Goal: Information Seeking & Learning: Compare options

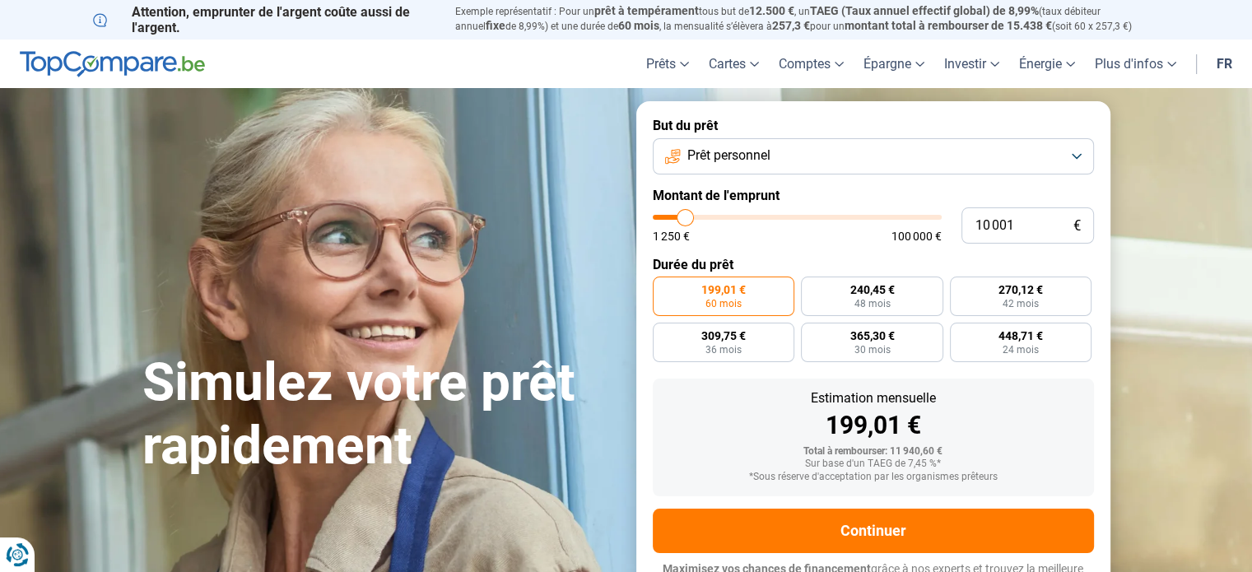
click at [803, 153] on button "Prêt personnel" at bounding box center [873, 156] width 441 height 36
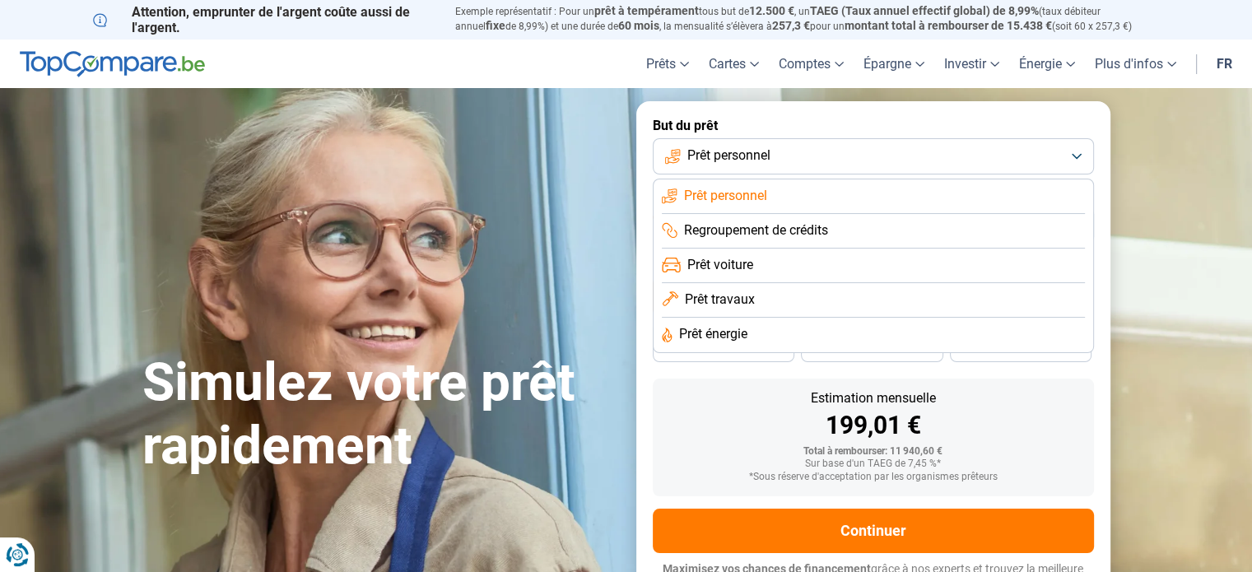
click at [741, 278] on li "Prêt voiture" at bounding box center [873, 266] width 423 height 35
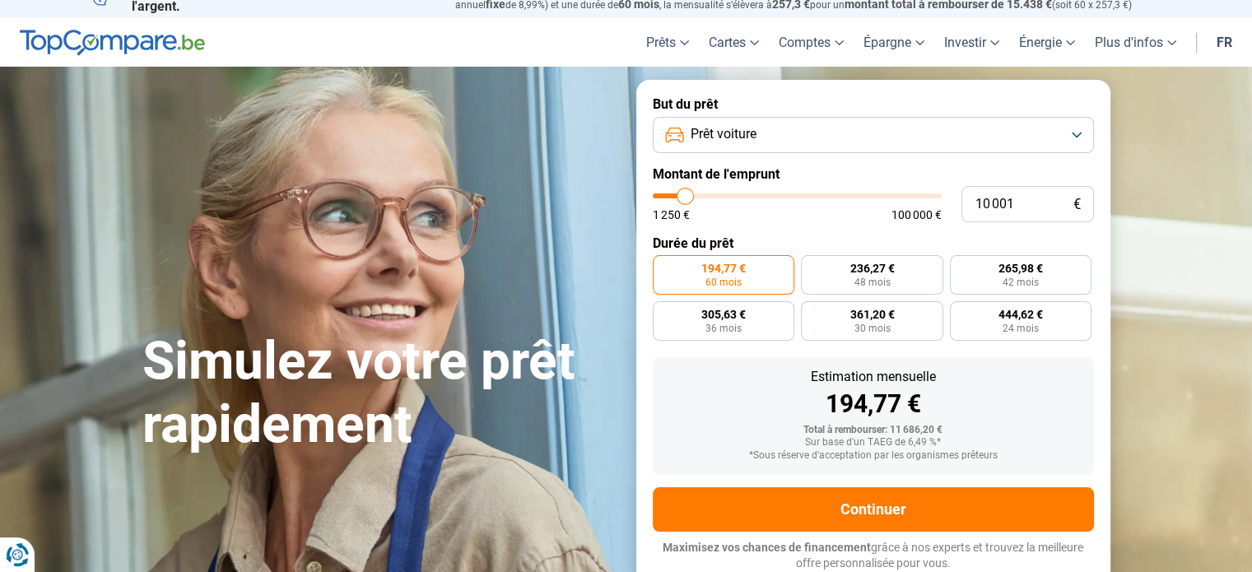
scroll to position [22, 0]
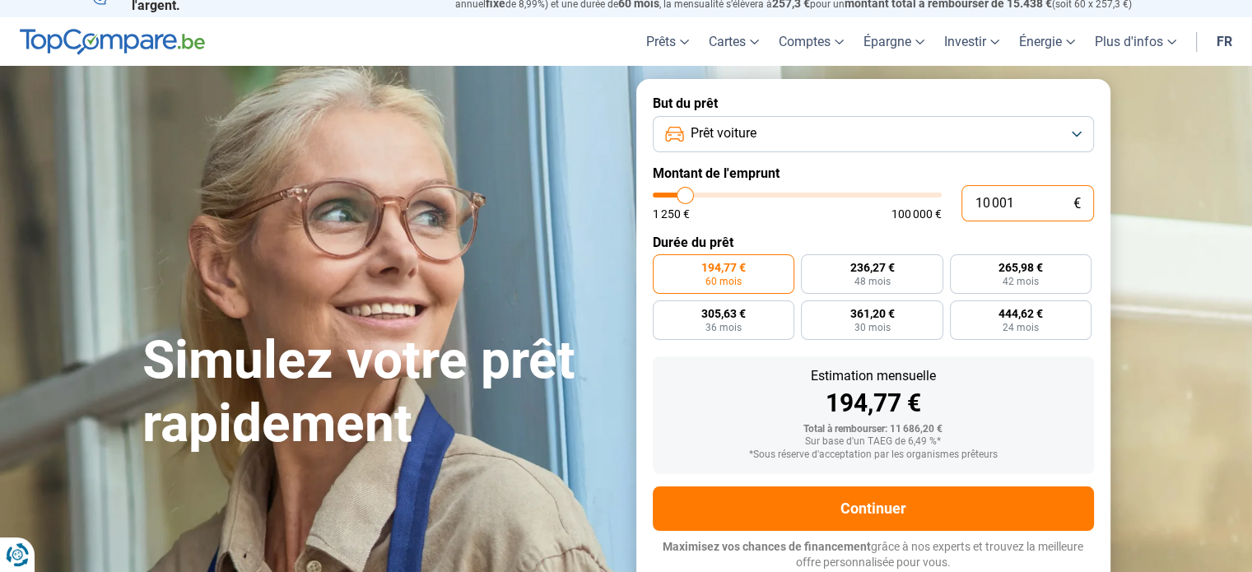
drag, startPoint x: 1021, startPoint y: 192, endPoint x: 918, endPoint y: 188, distance: 103.0
click at [918, 188] on div "10 001 € 1 250 € 100 000 €" at bounding box center [873, 203] width 441 height 36
type input "10000"
radio input "true"
type input "1"
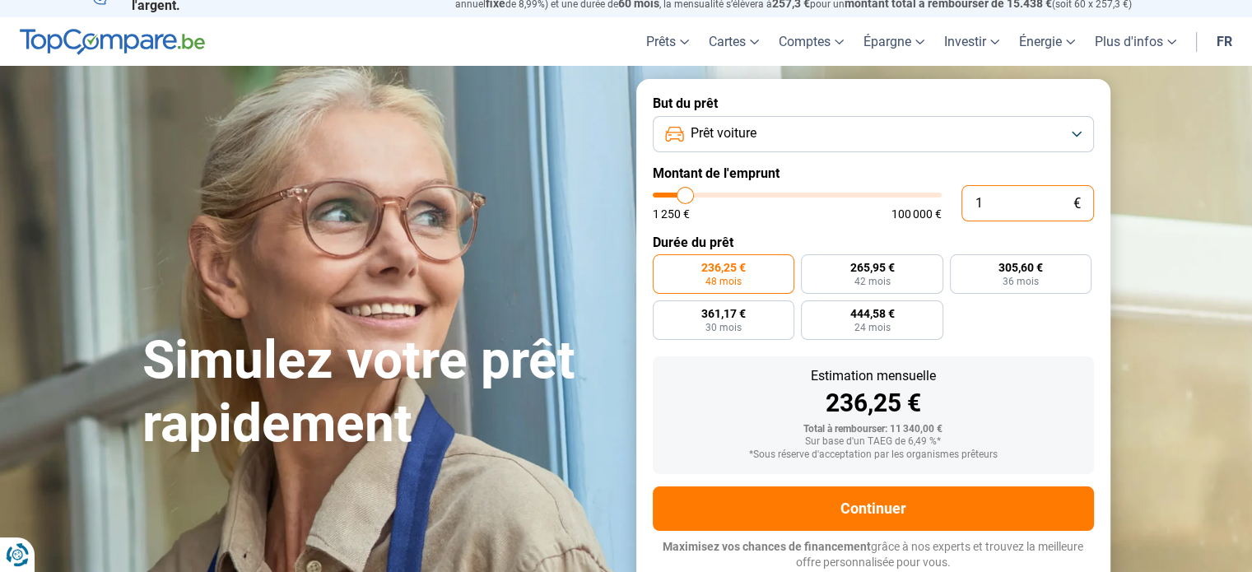
type input "1250"
type input "15"
type input "1250"
type input "150"
type input "1250"
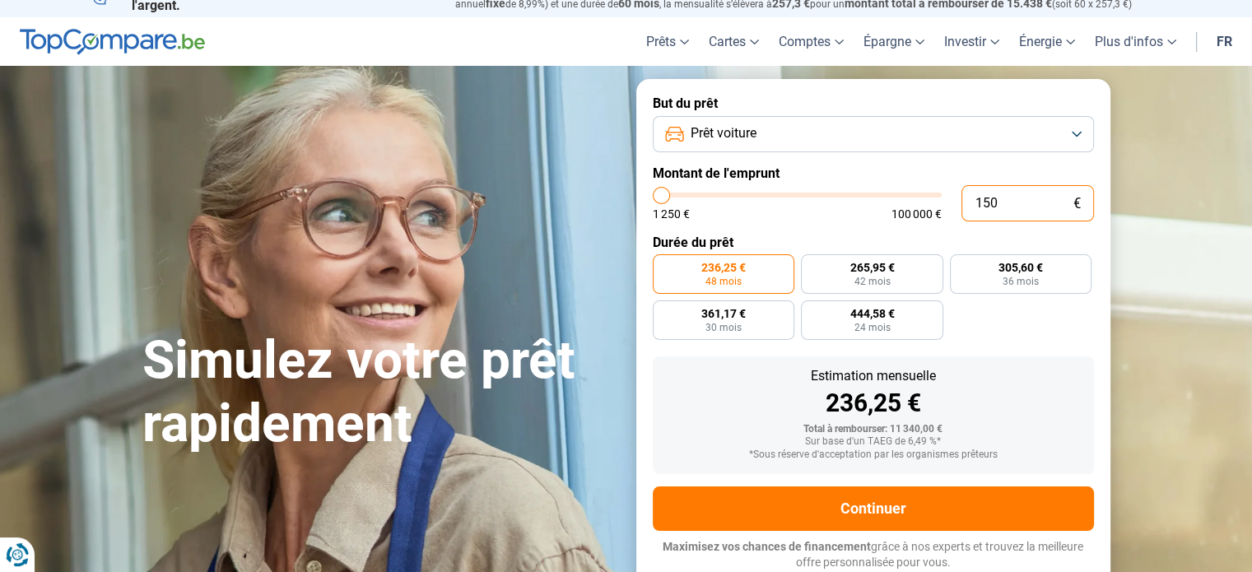
type input "1 500"
type input "1500"
type input "15 000"
type input "15000"
radio input "false"
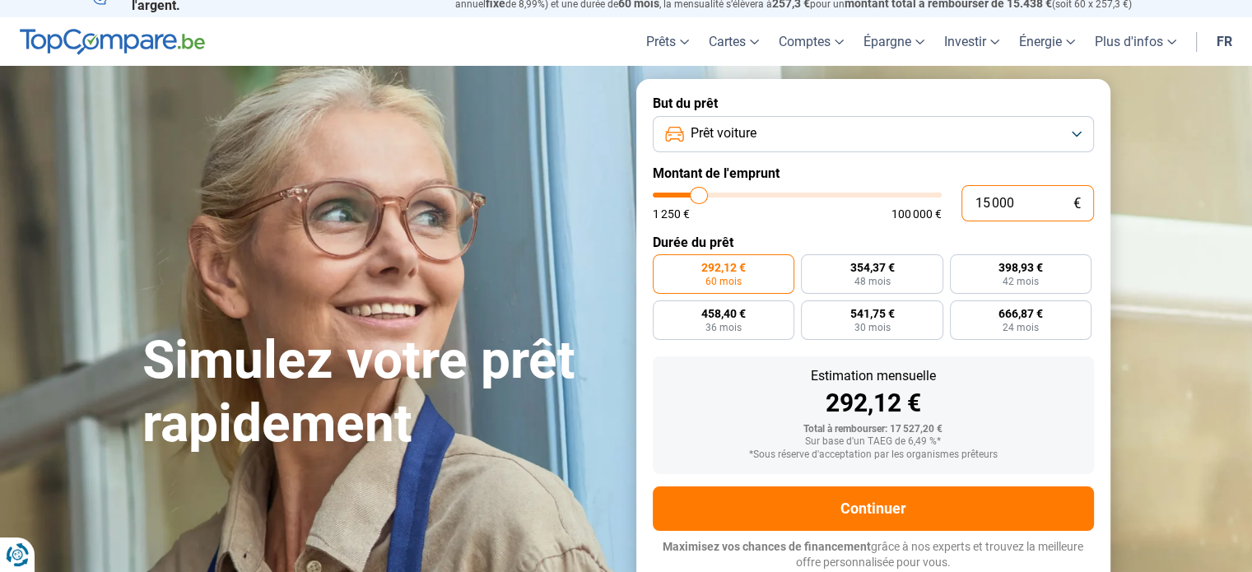
type input "15 000"
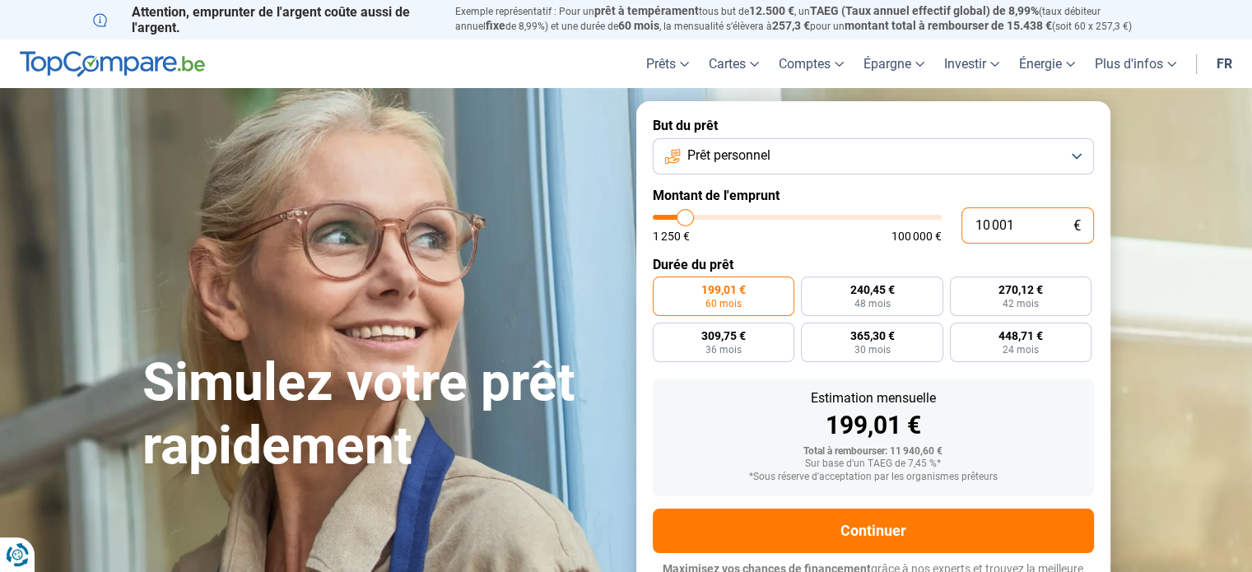
drag, startPoint x: 1030, startPoint y: 228, endPoint x: 953, endPoint y: 219, distance: 77.9
click at [953, 219] on div "10 001 € 1 250 € 100 000 €" at bounding box center [873, 226] width 441 height 36
type input "11 000"
type input "11000"
type input "11 250"
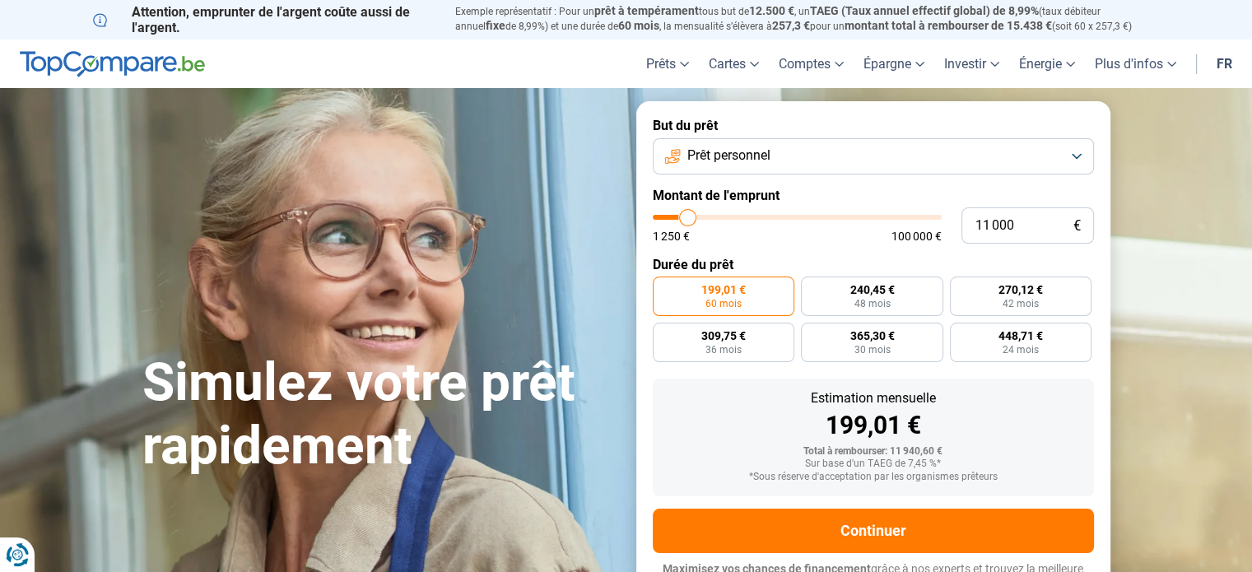
type input "11250"
type input "11 750"
type input "11750"
type input "12 000"
type input "12000"
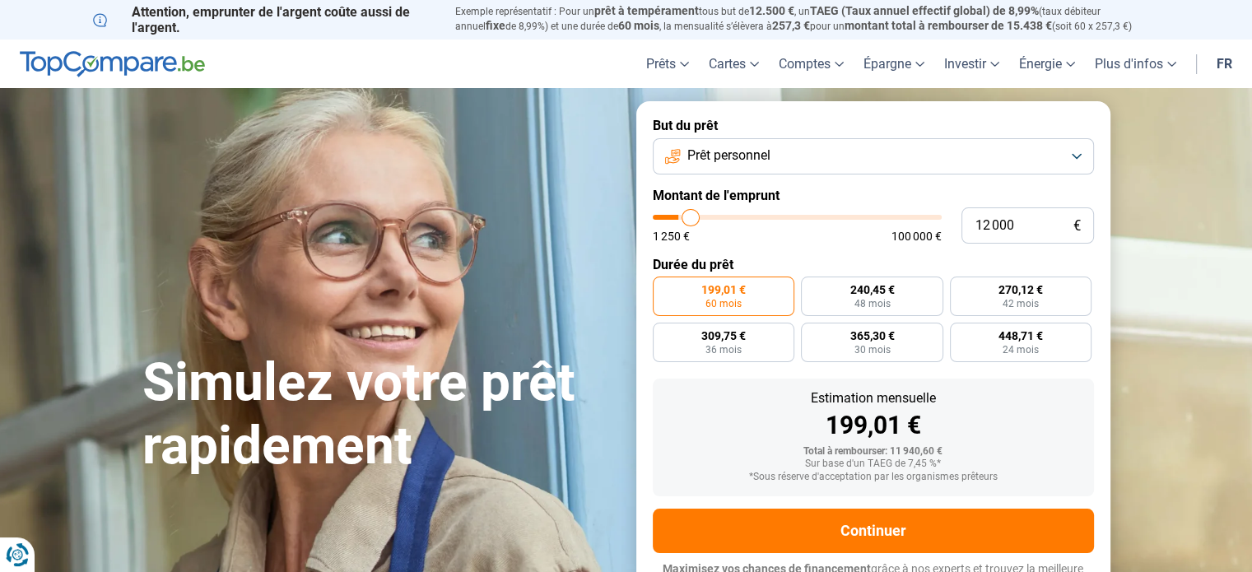
type input "12 250"
type input "12250"
type input "12 500"
type input "12500"
type input "12 750"
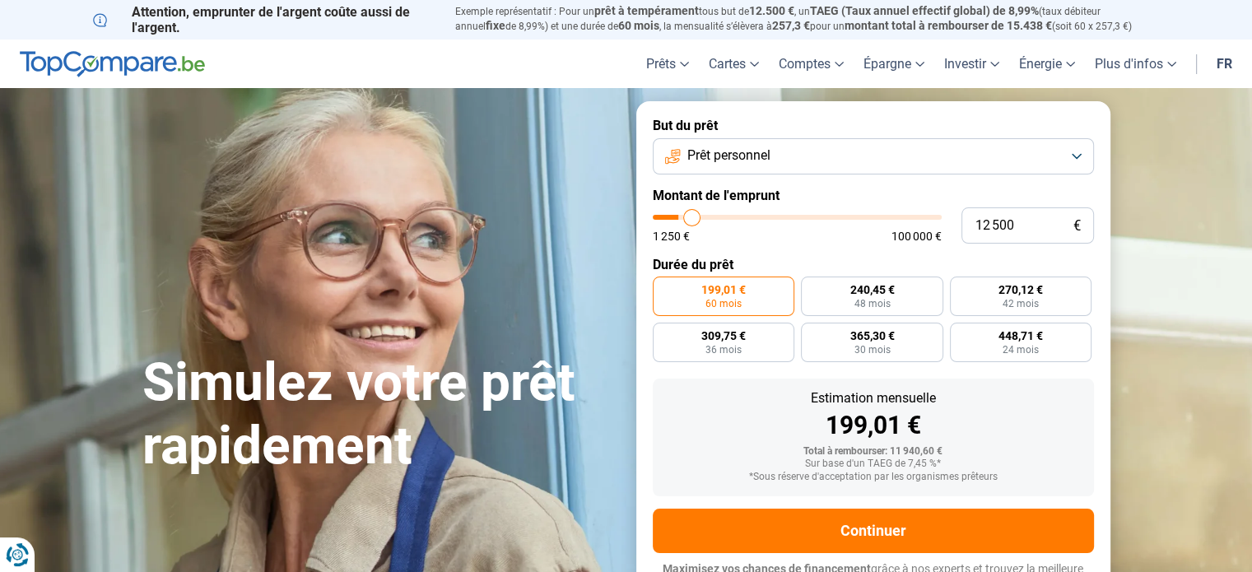
type input "12750"
type input "13 250"
type input "13250"
type input "13 750"
type input "13750"
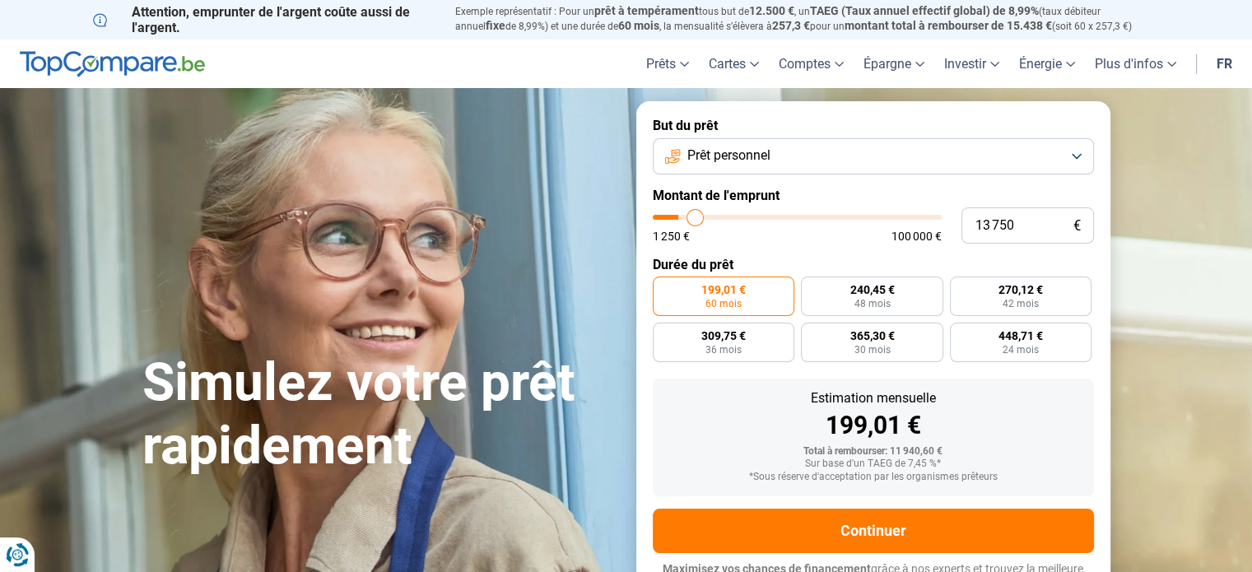
type input "14 000"
type input "14000"
type input "14 500"
type input "14500"
type input "14 750"
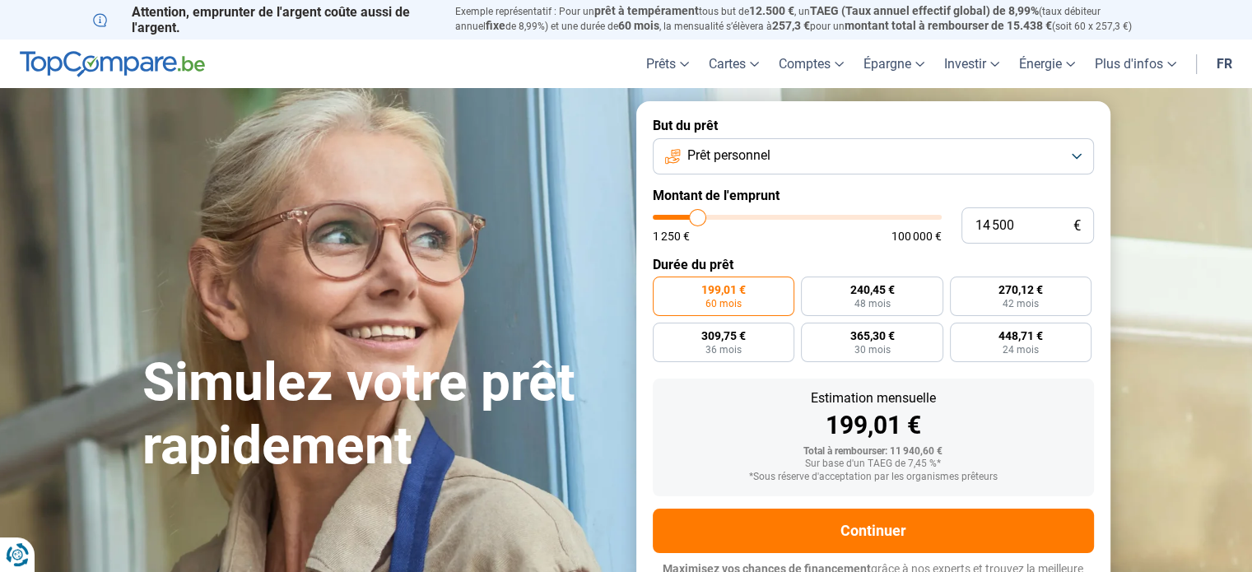
type input "14750"
type input "15 000"
type input "15000"
type input "15 250"
type input "15250"
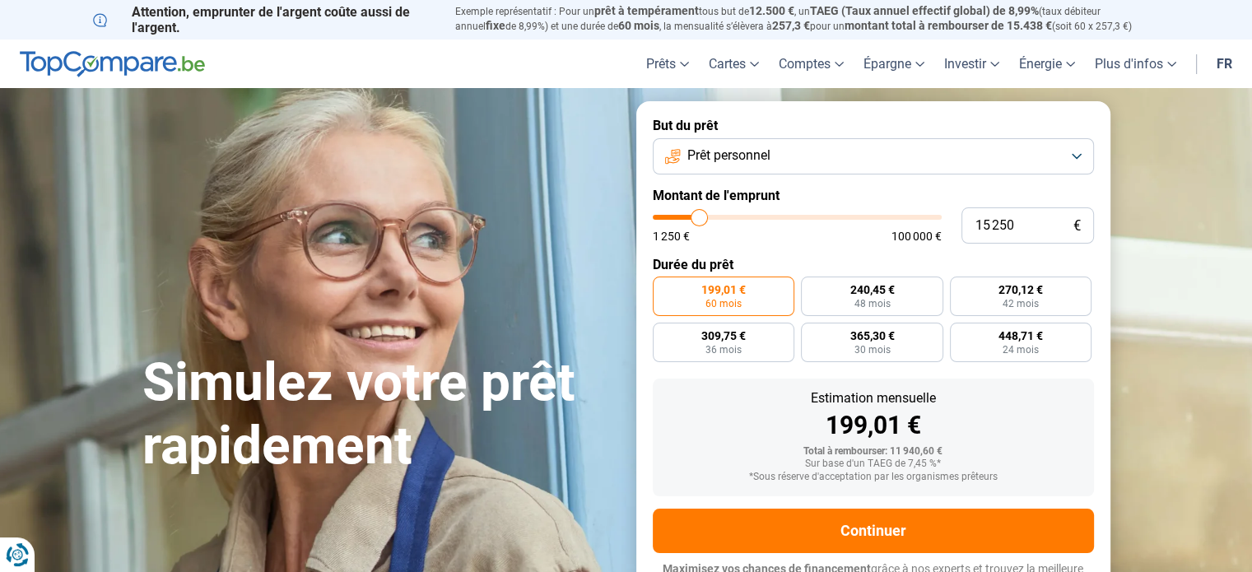
type input "15 500"
type input "15500"
type input "15 750"
type input "15750"
type input "16 000"
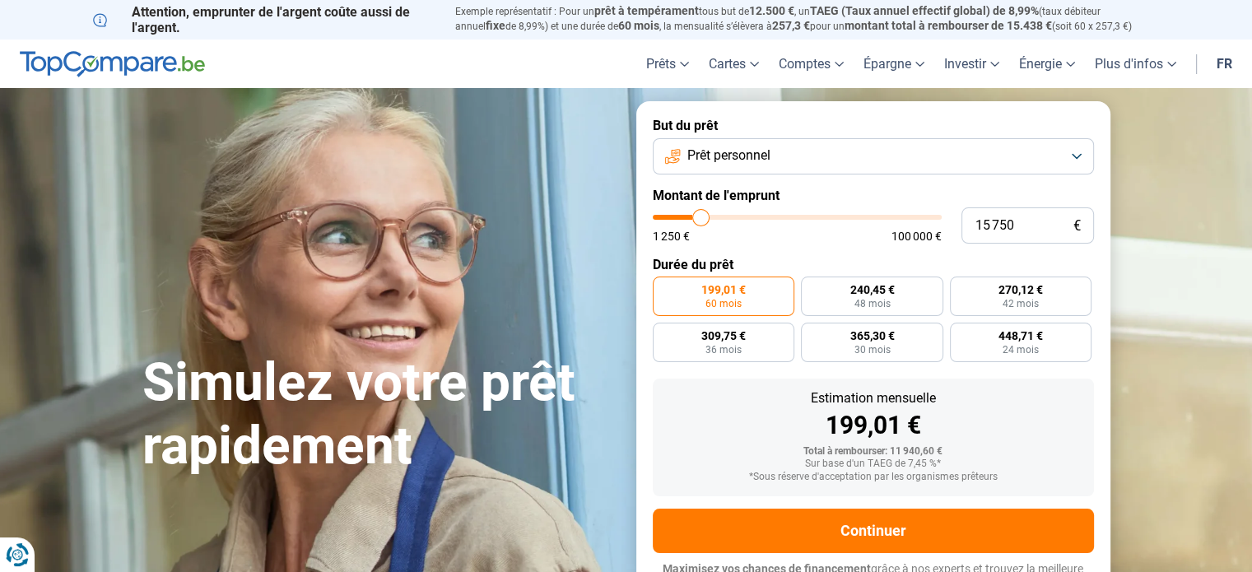
type input "16000"
type input "16 250"
type input "16250"
type input "16 750"
type input "16750"
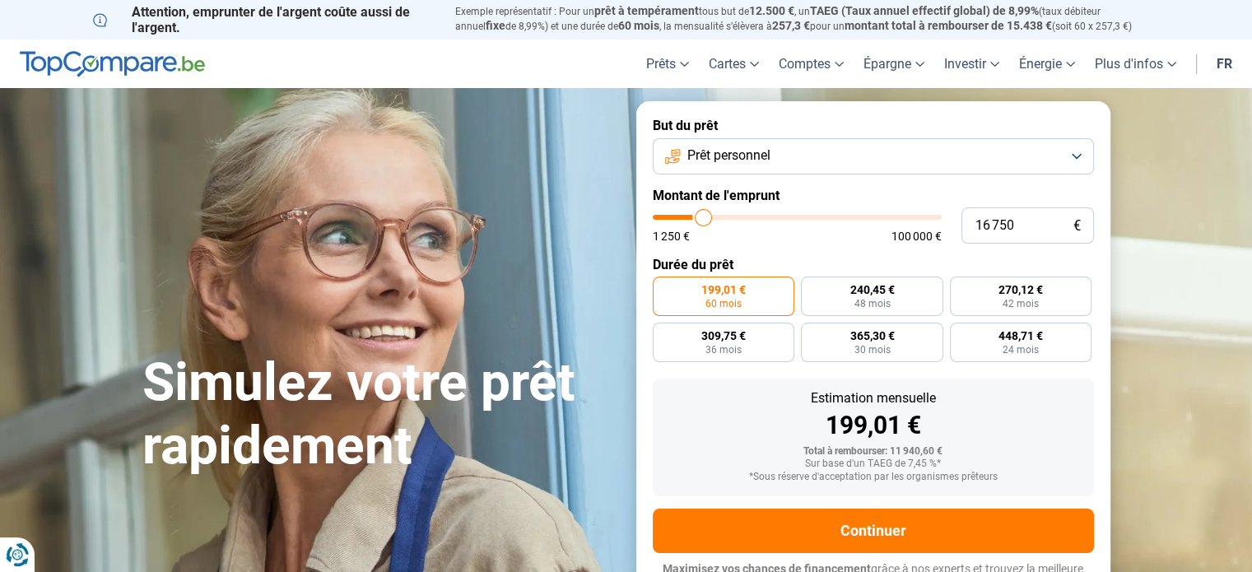
type input "17 000"
type input "17000"
type input "17 250"
type input "17250"
type input "17 750"
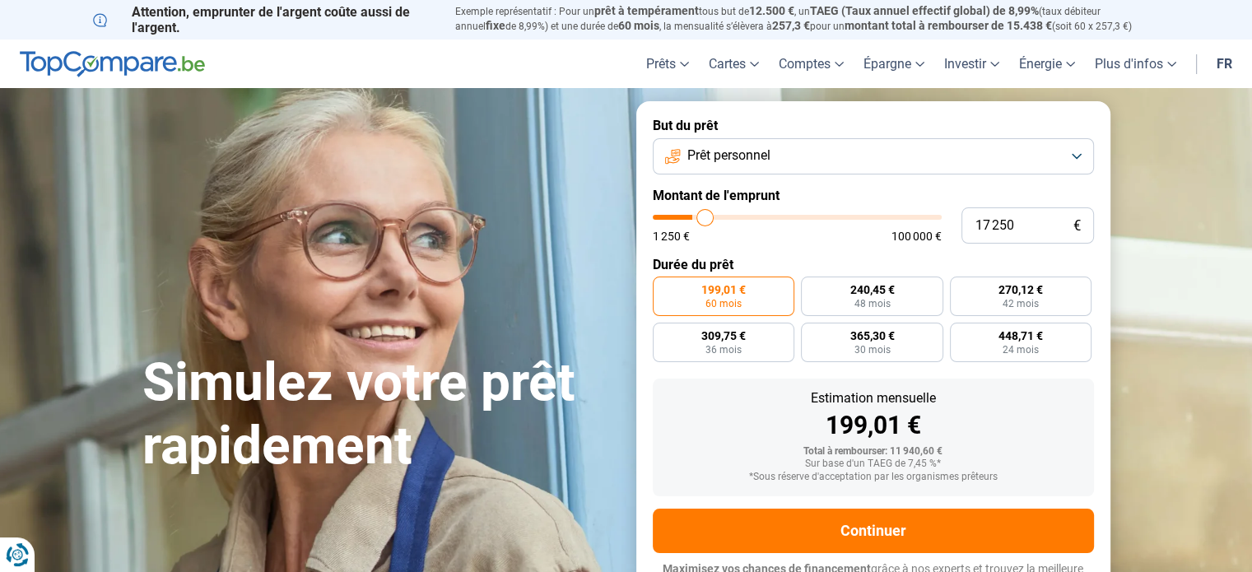
type input "17750"
type input "18 000"
type input "18000"
type input "18 250"
type input "18250"
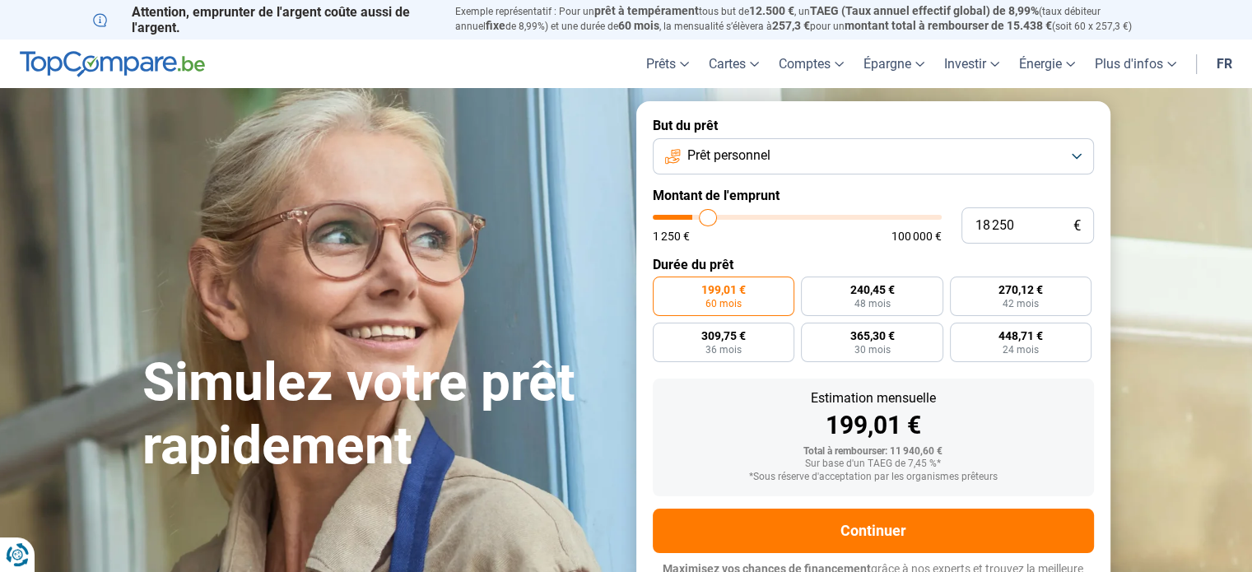
type input "18 500"
type input "18500"
type input "18 750"
type input "18750"
type input "19 000"
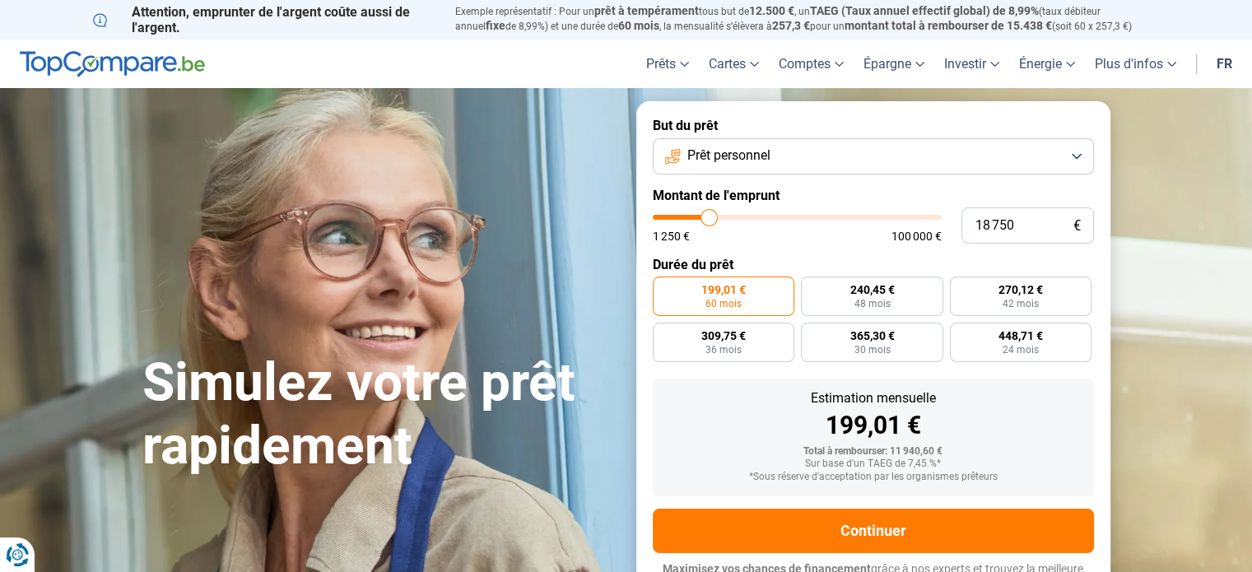
type input "19000"
type input "19 250"
type input "19250"
type input "19 500"
type input "19500"
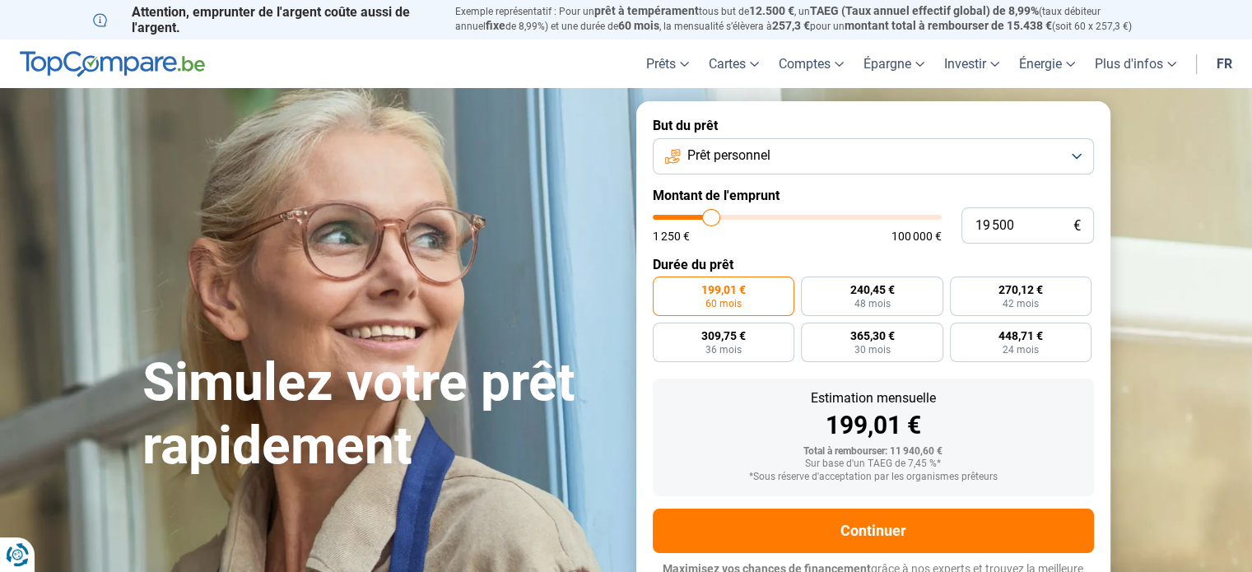
type input "19 750"
type input "19750"
type input "20 000"
type input "20000"
type input "20 250"
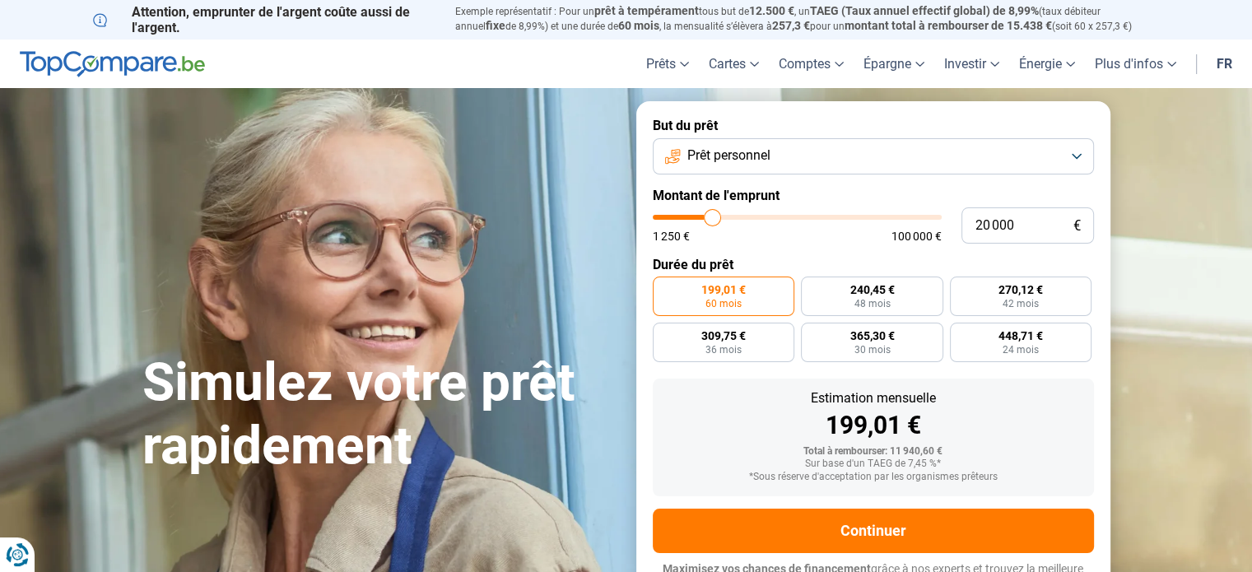
type input "20250"
type input "20 500"
type input "20500"
type input "20 750"
type input "20750"
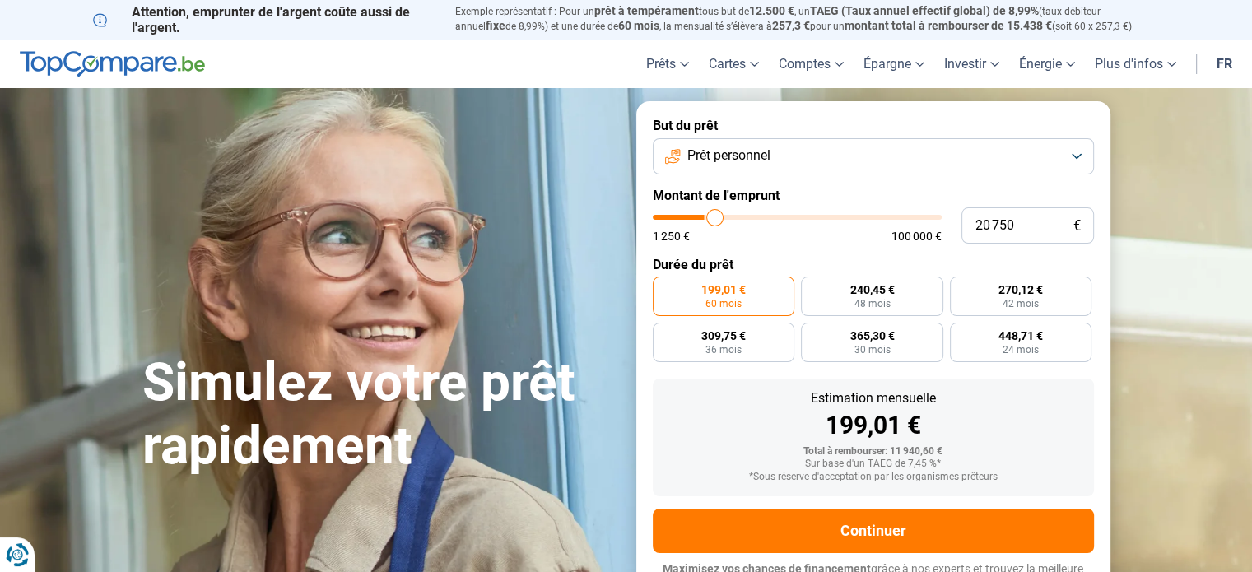
type input "21 250"
type input "21250"
type input "21 500"
type input "21500"
type input "21 750"
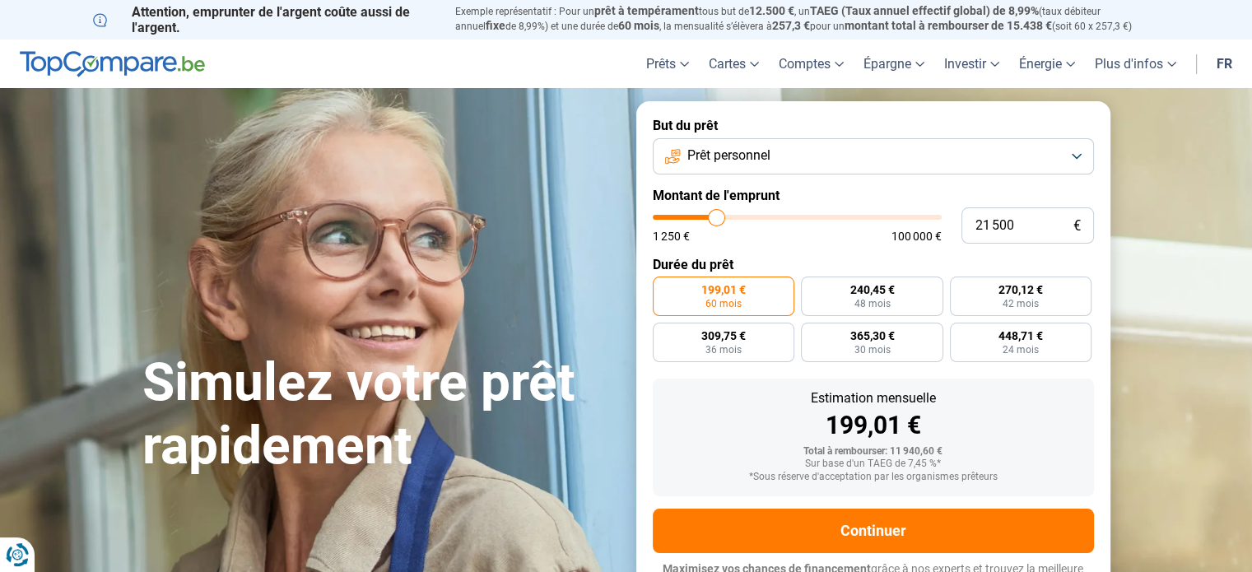
type input "21750"
type input "22 250"
type input "22250"
type input "22 500"
type input "22500"
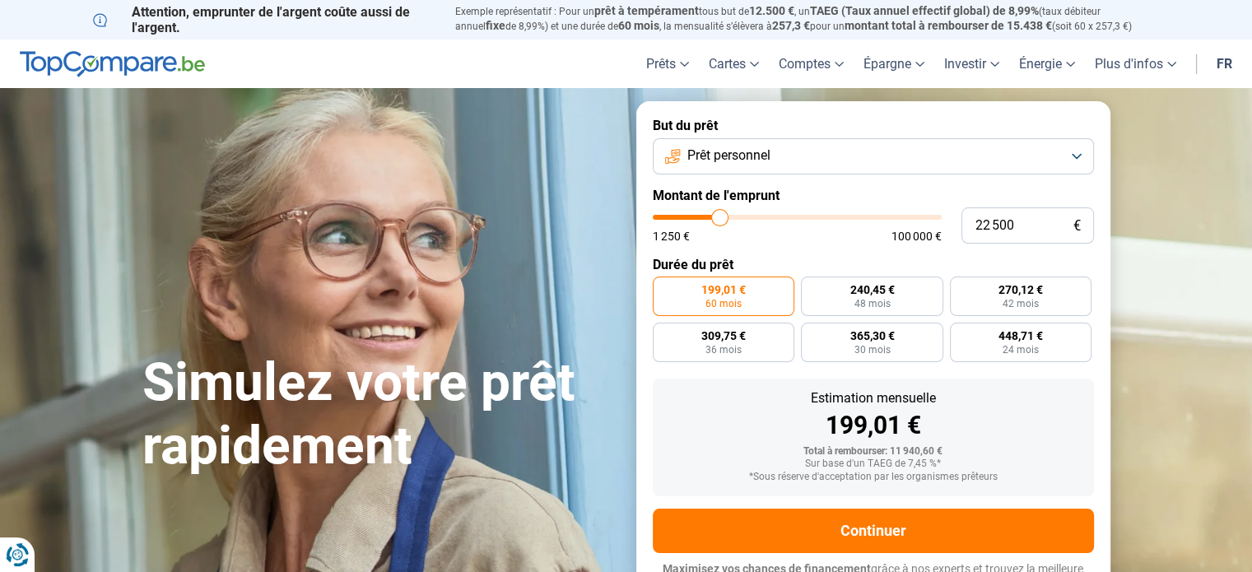
type input "22 750"
type input "22750"
type input "23 000"
type input "23000"
type input "23 250"
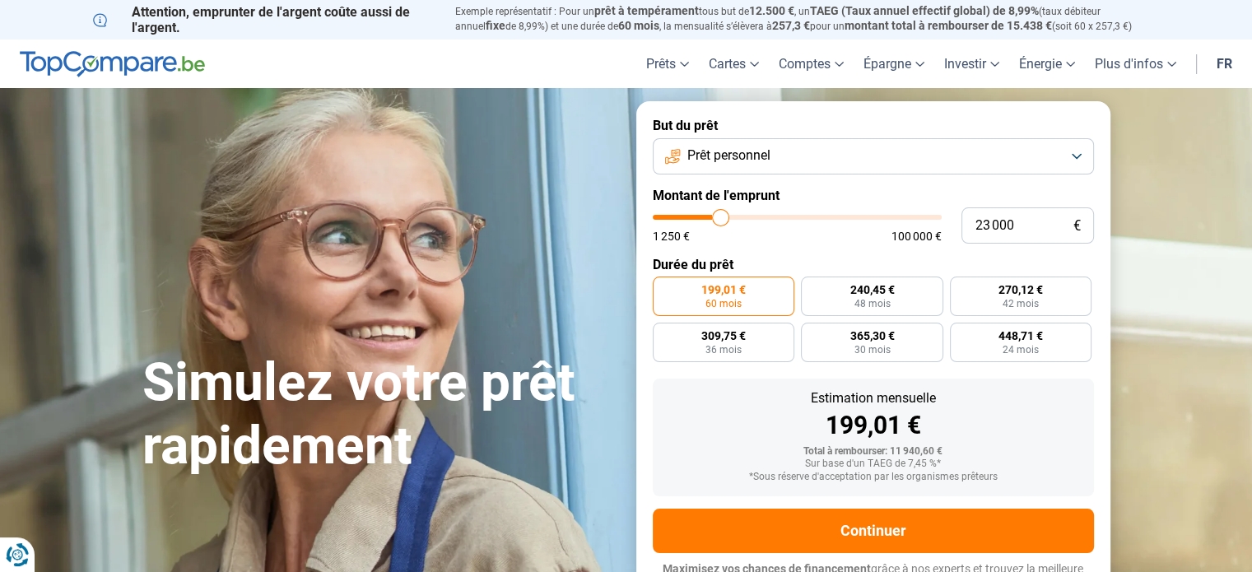
type input "23250"
type input "23 500"
type input "23500"
type input "24 000"
type input "24000"
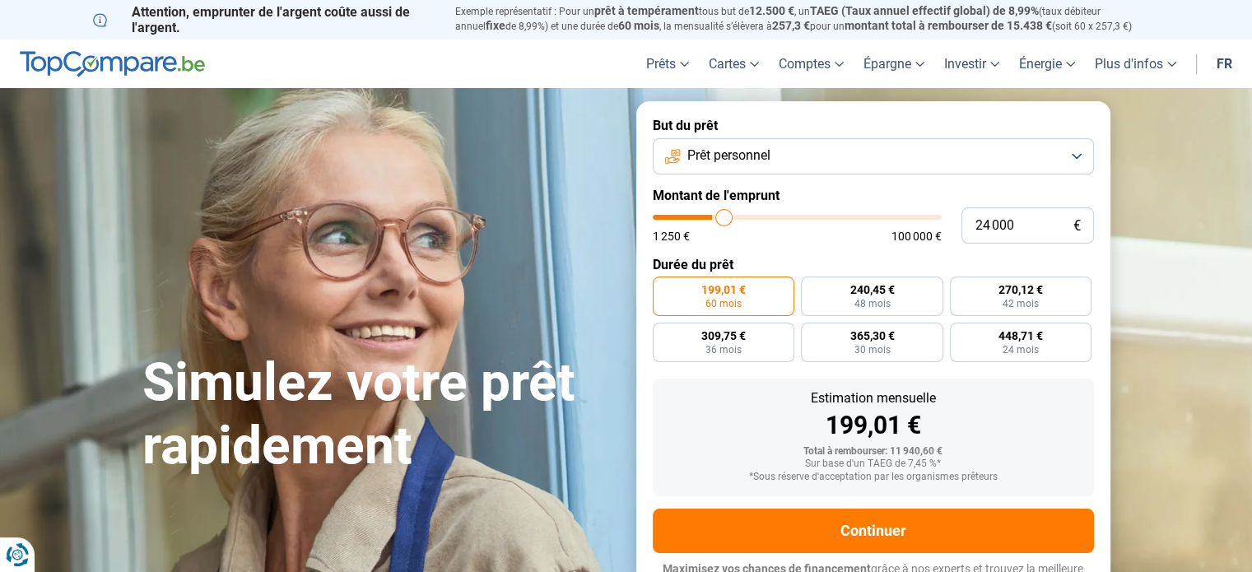
type input "24 250"
type input "24250"
type input "24 500"
type input "24500"
type input "24 750"
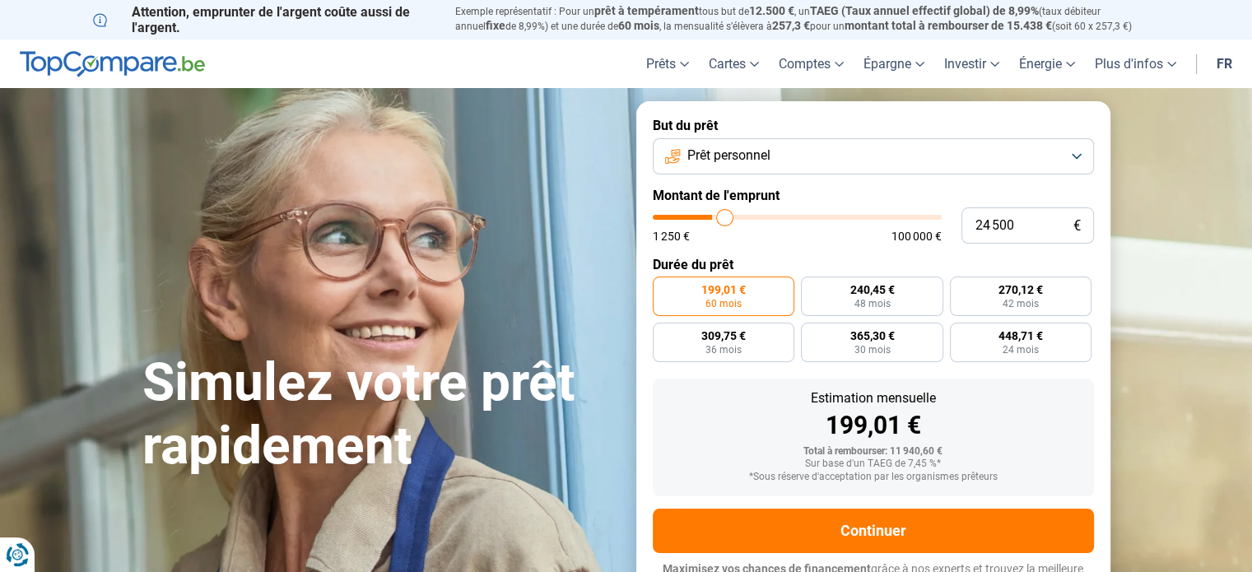
type input "24750"
type input "25 000"
type input "25000"
type input "25 250"
type input "25250"
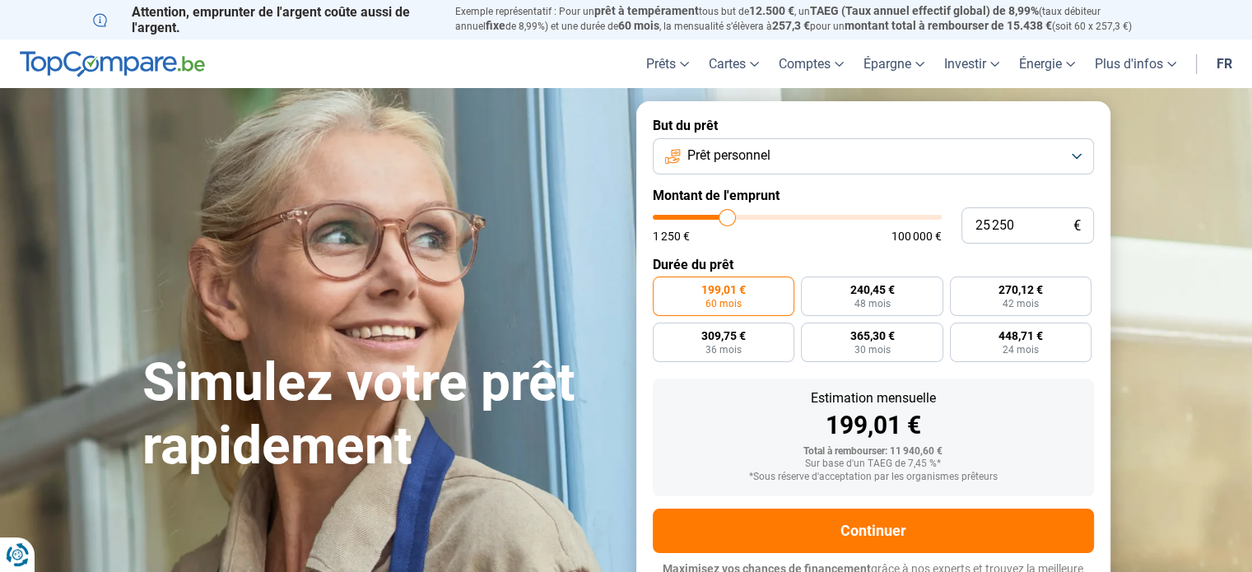
type input "24 750"
type input "24750"
type input "24 500"
type input "24500"
type input "24 000"
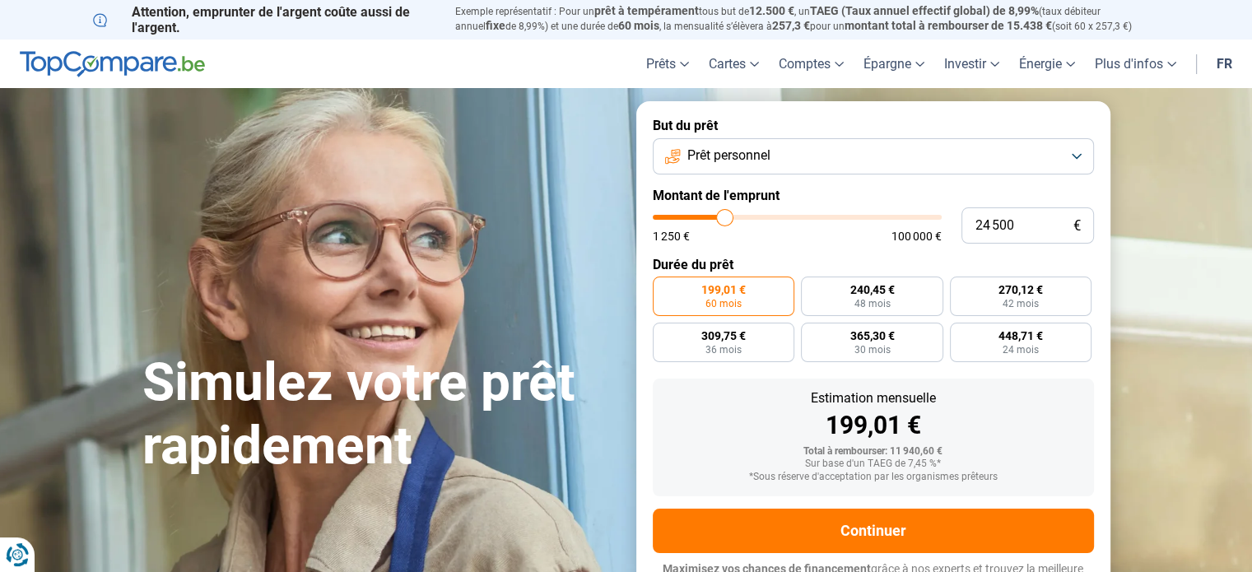
type input "24000"
type input "23 750"
type input "23750"
type input "23 250"
type input "23250"
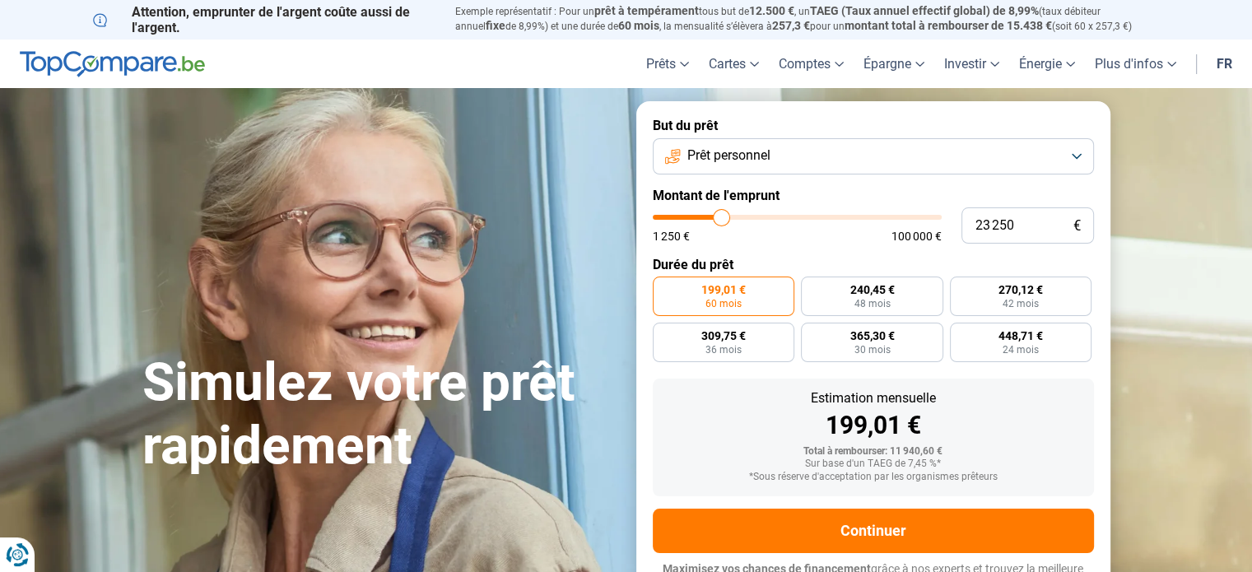
type input "21 500"
type input "21500"
type input "20 750"
type input "20750"
type input "20 250"
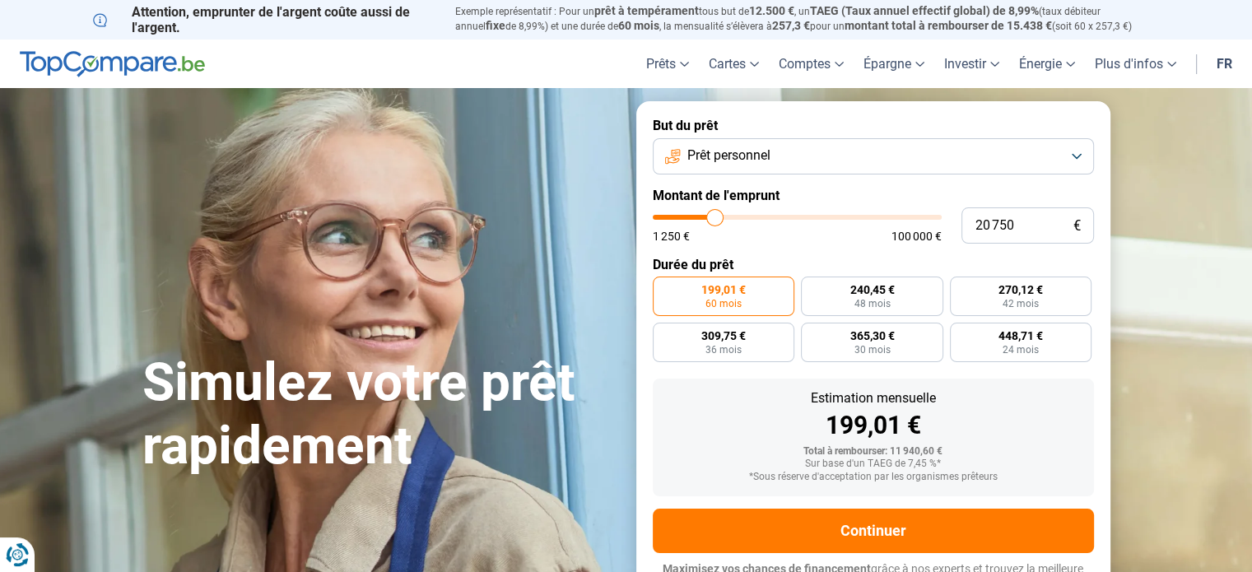
type input "20250"
type input "19 500"
type input "19500"
type input "19 000"
type input "19000"
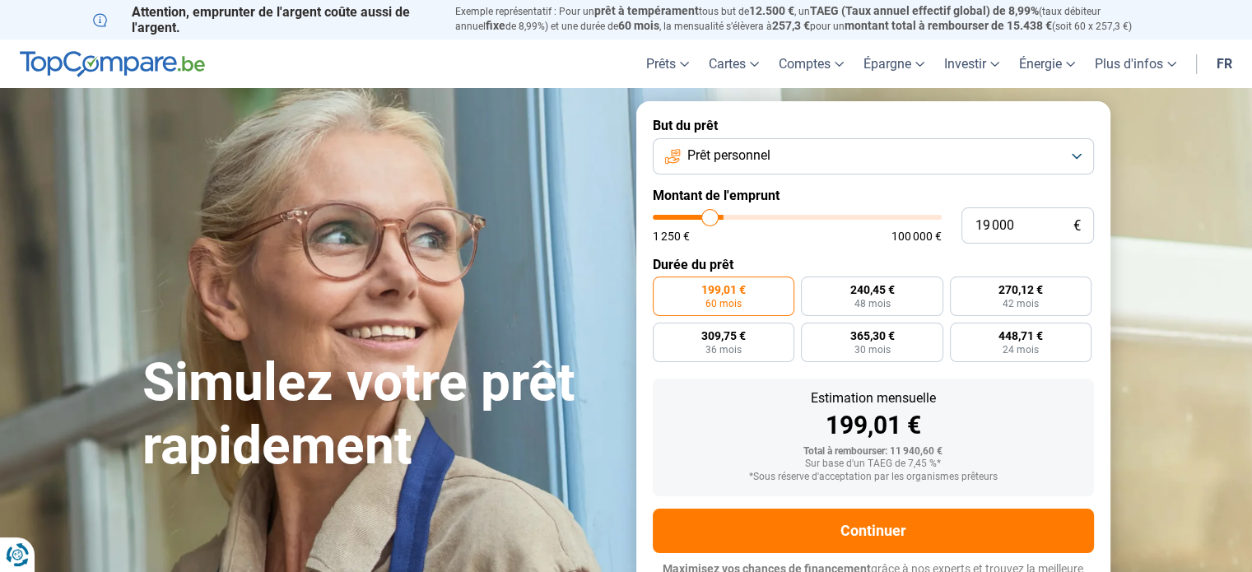
type input "18 250"
type input "18250"
type input "18 000"
type input "18000"
type input "17 500"
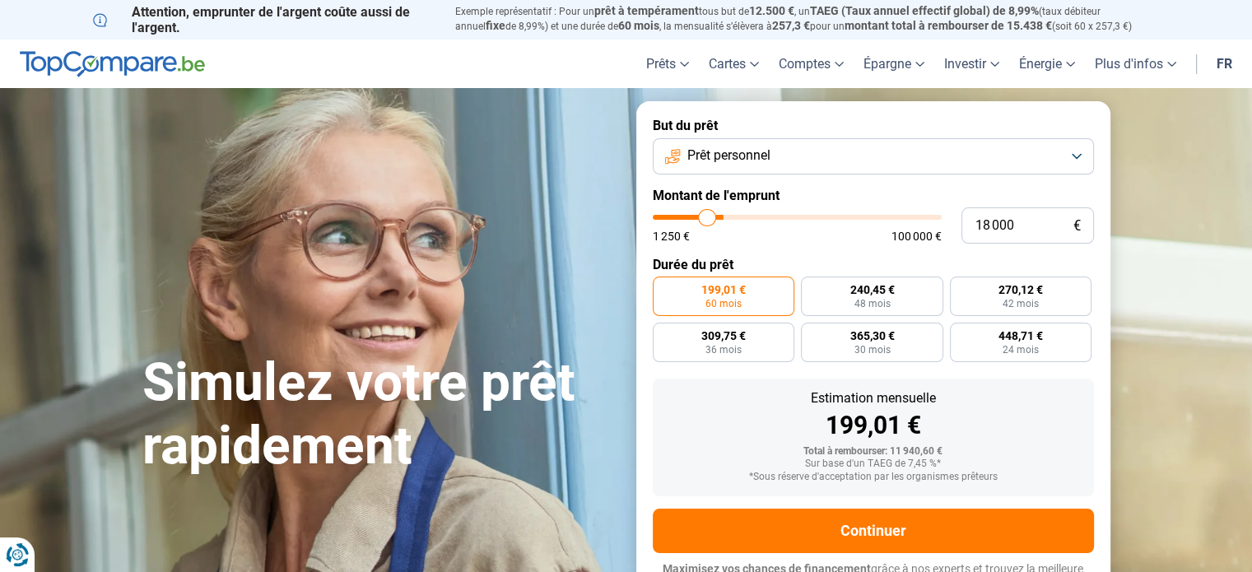
type input "17500"
type input "17 000"
type input "17000"
type input "16 750"
type input "16750"
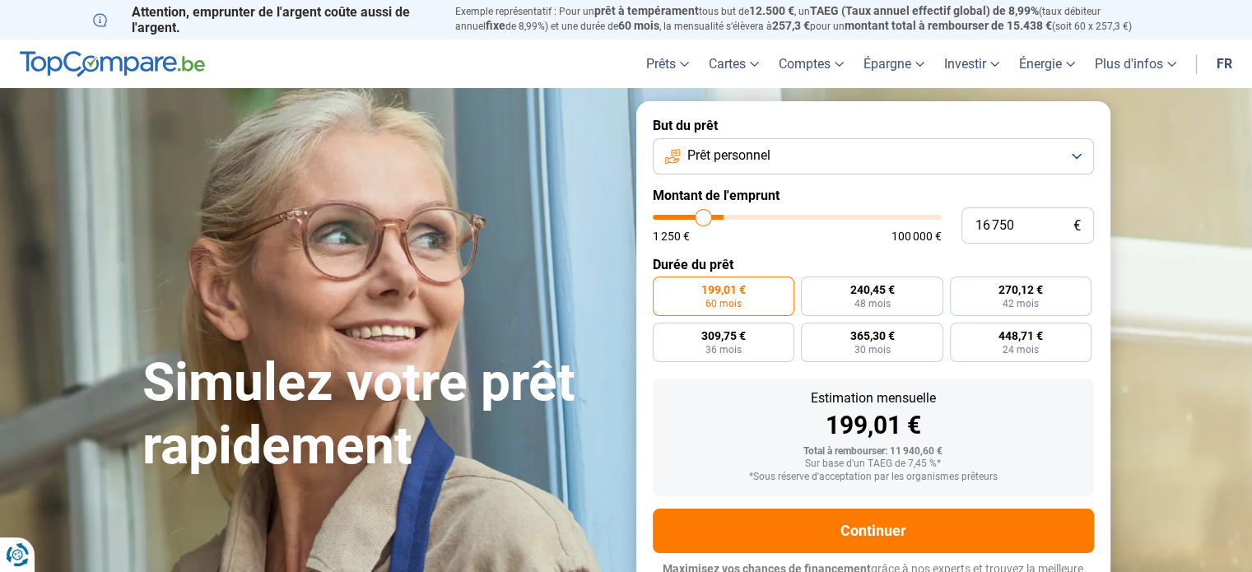
type input "16 250"
type input "16250"
type input "16 000"
type input "16000"
type input "15 750"
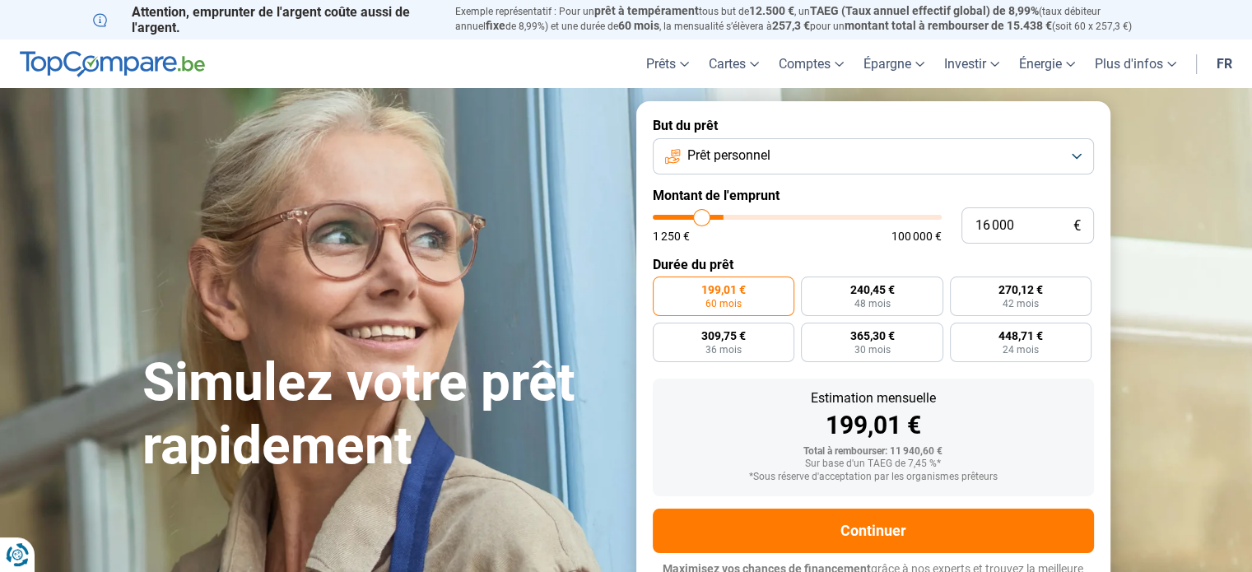
type input "15750"
type input "15 500"
type input "15500"
type input "15 250"
type input "15250"
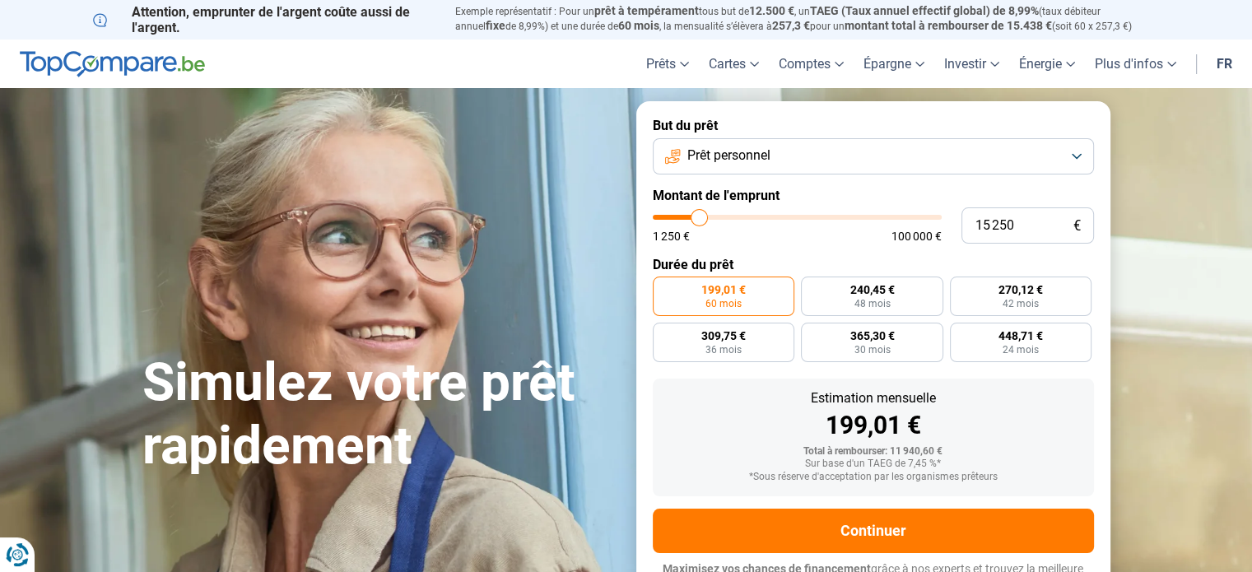
type input "15 000"
type input "15000"
type input "14 750"
type input "14750"
type input "14 500"
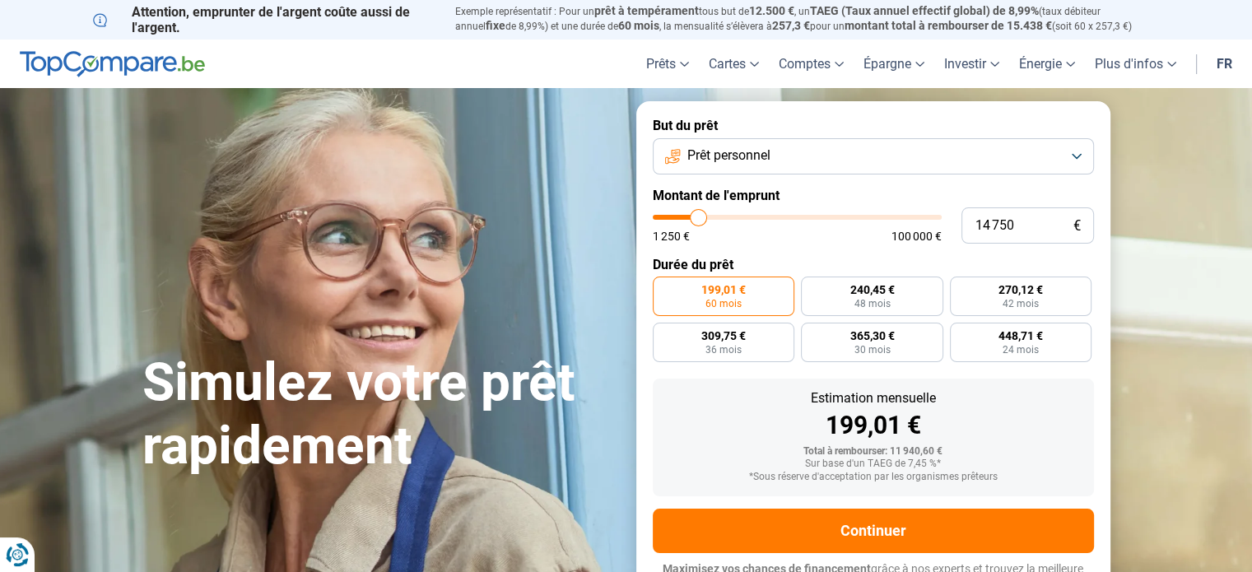
type input "14500"
type input "14 250"
type input "14250"
type input "14 000"
type input "14000"
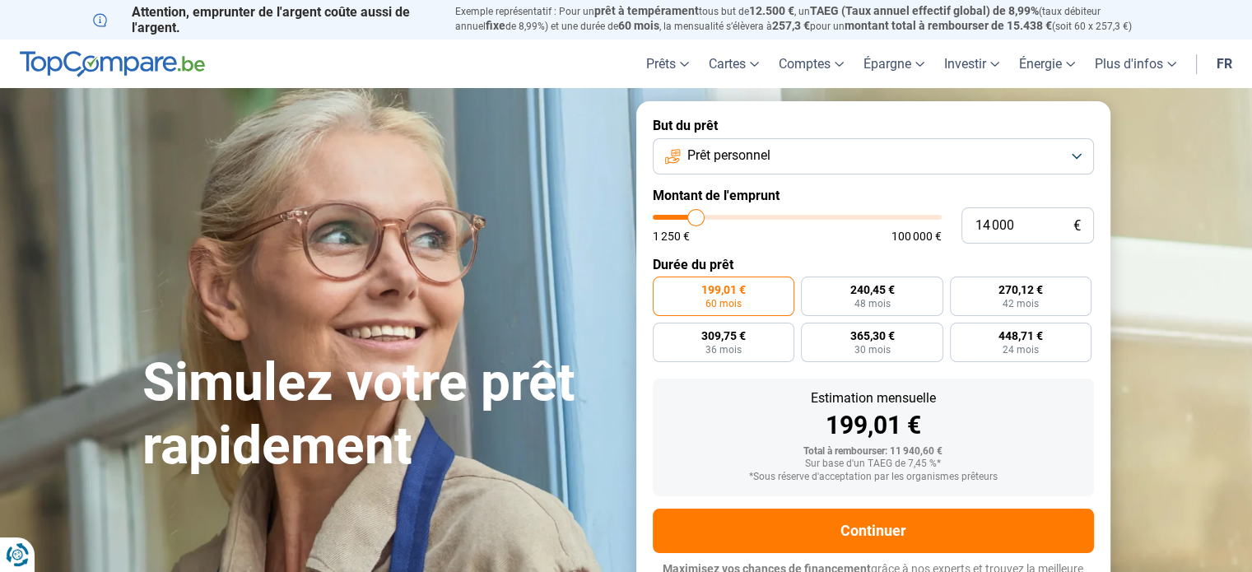
type input "13 750"
type input "13750"
type input "13 250"
type input "13250"
type input "13 000"
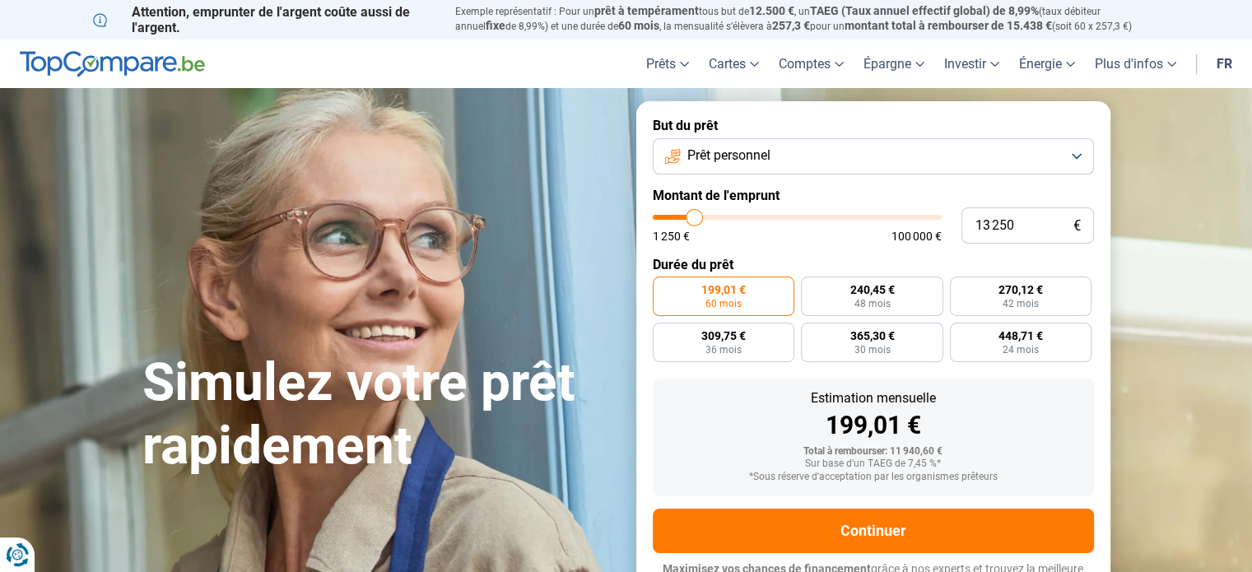
type input "13000"
type input "12 750"
type input "12750"
type input "12 500"
type input "12500"
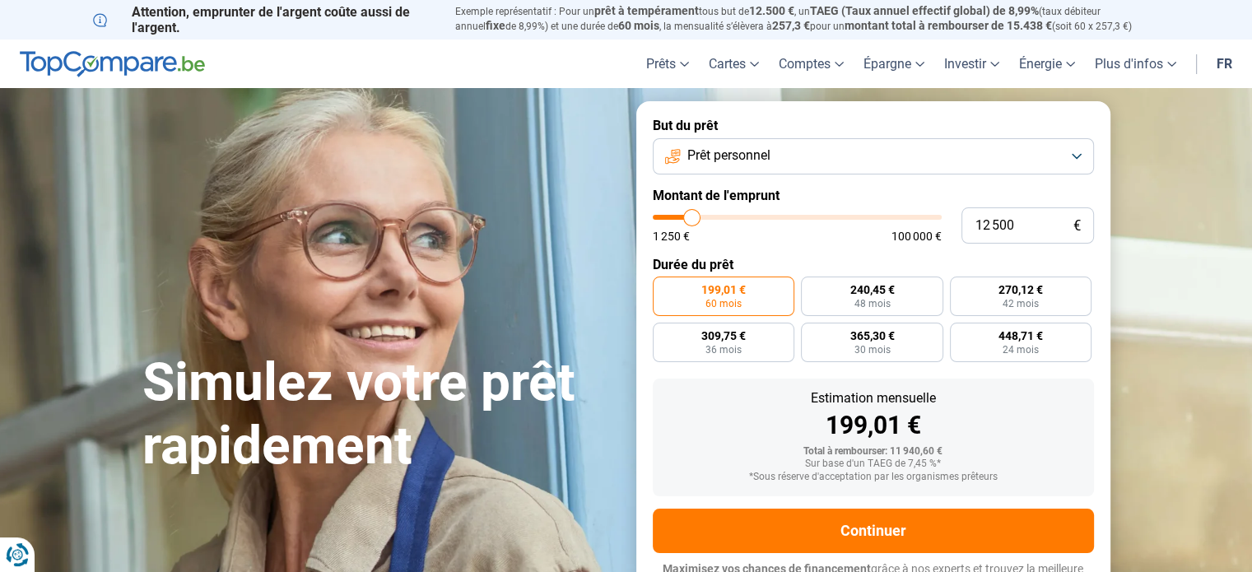
type input "12 250"
type input "12250"
type input "11 750"
type input "11750"
type input "11 250"
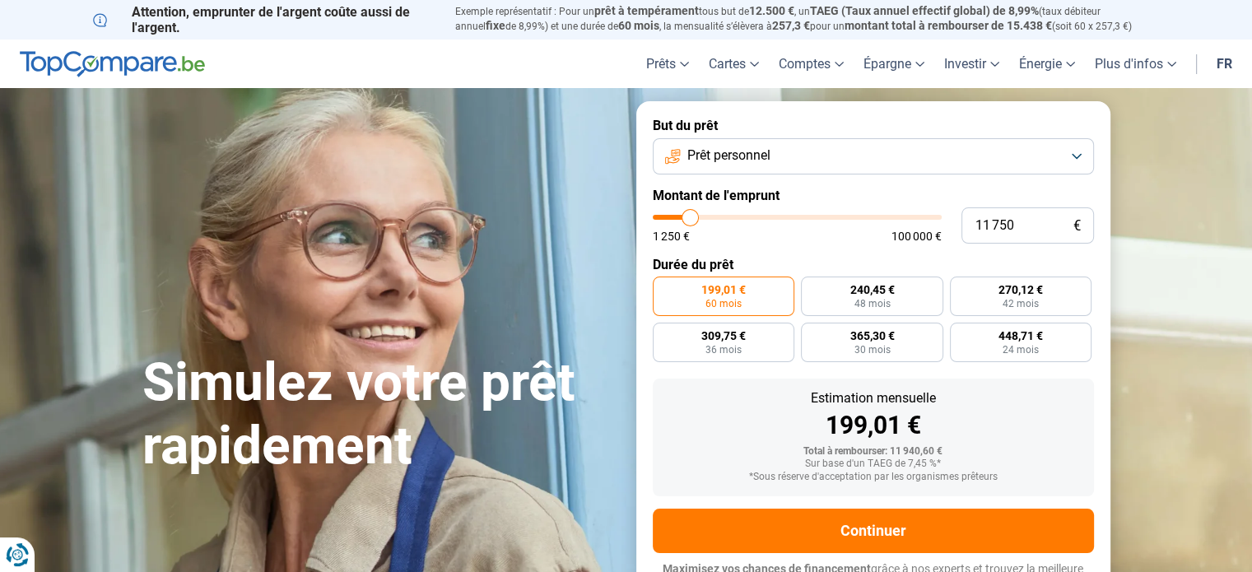
type input "11250"
type input "10 750"
type input "10750"
type input "10 500"
type input "10500"
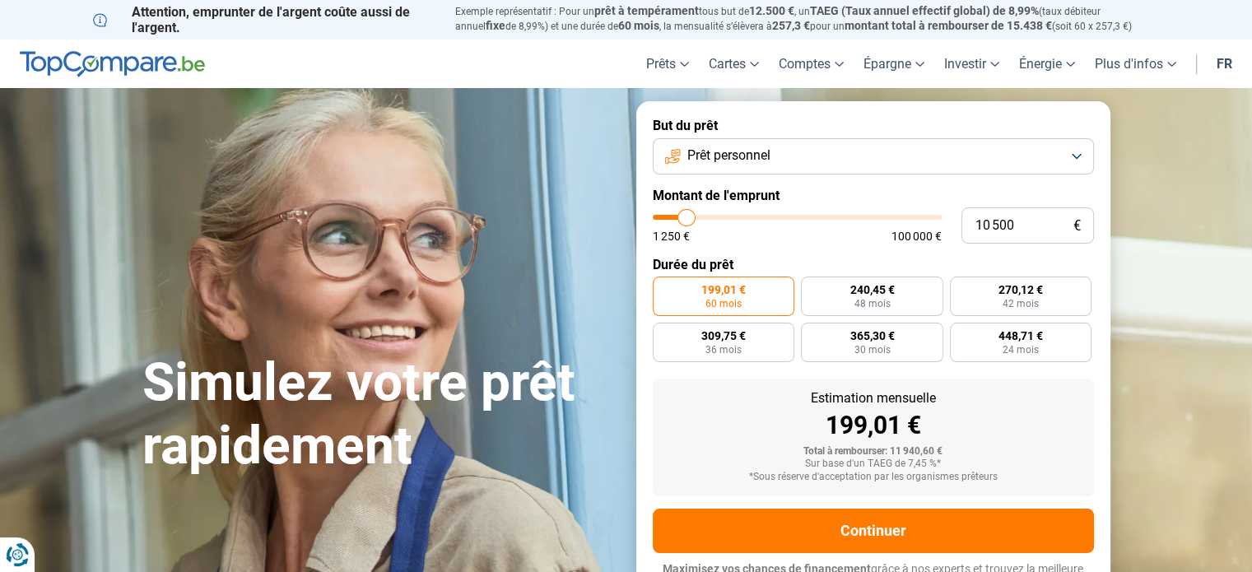
type input "10 250"
type input "10250"
type input "9 750"
type input "9750"
type input "9 500"
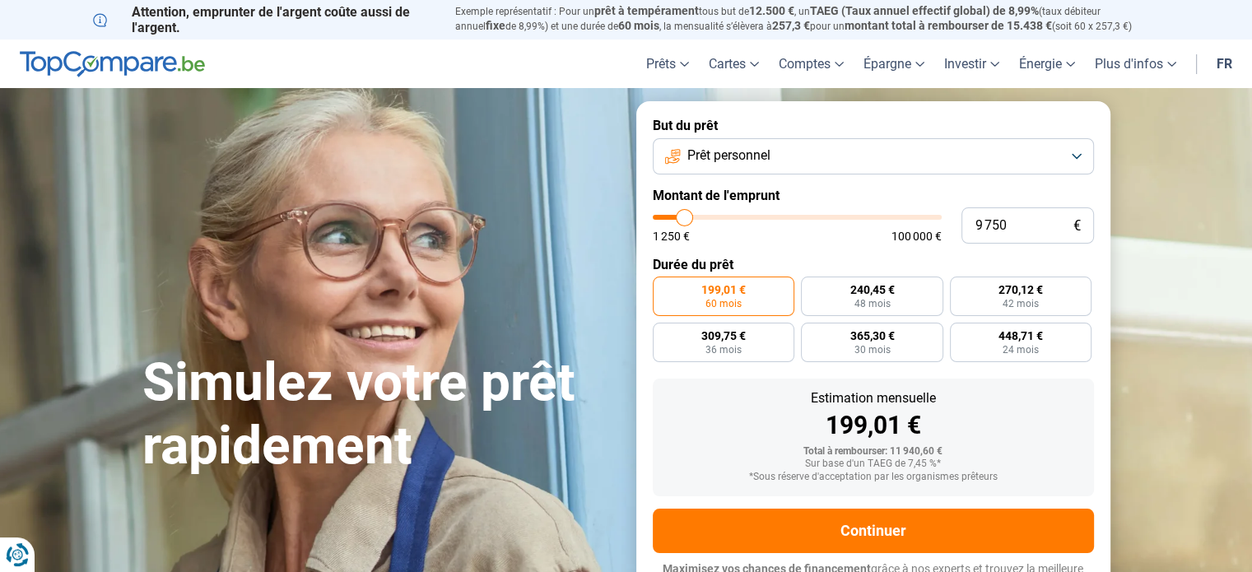
type input "9500"
type input "9 250"
type input "9250"
type input "8 750"
type input "8750"
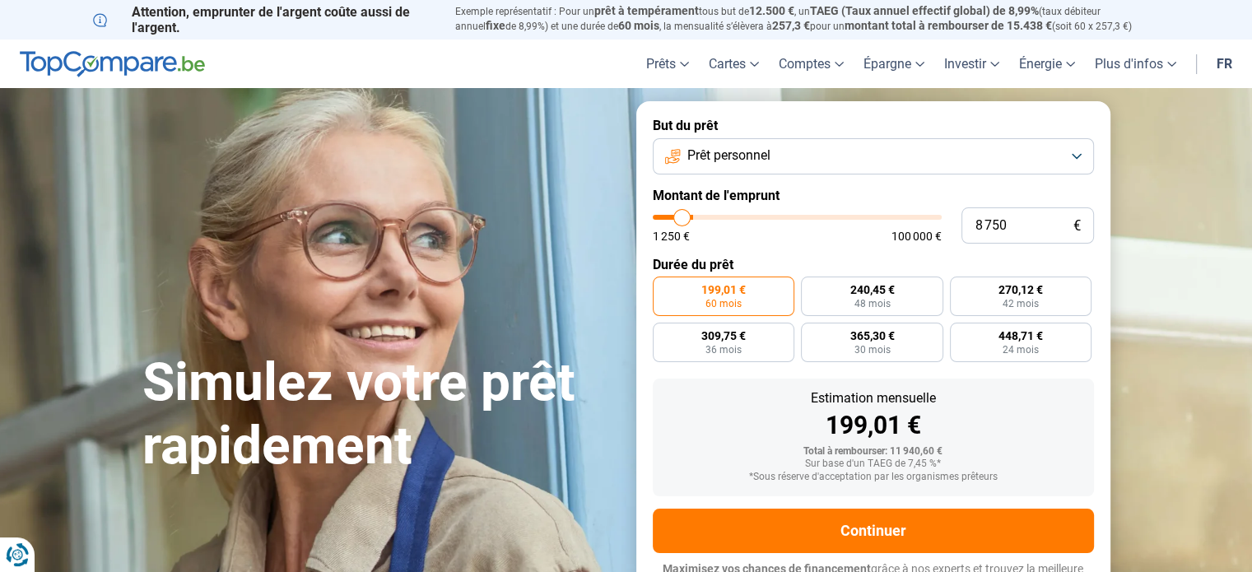
type input "8 500"
type input "8500"
type input "8 250"
type input "8250"
type input "8 000"
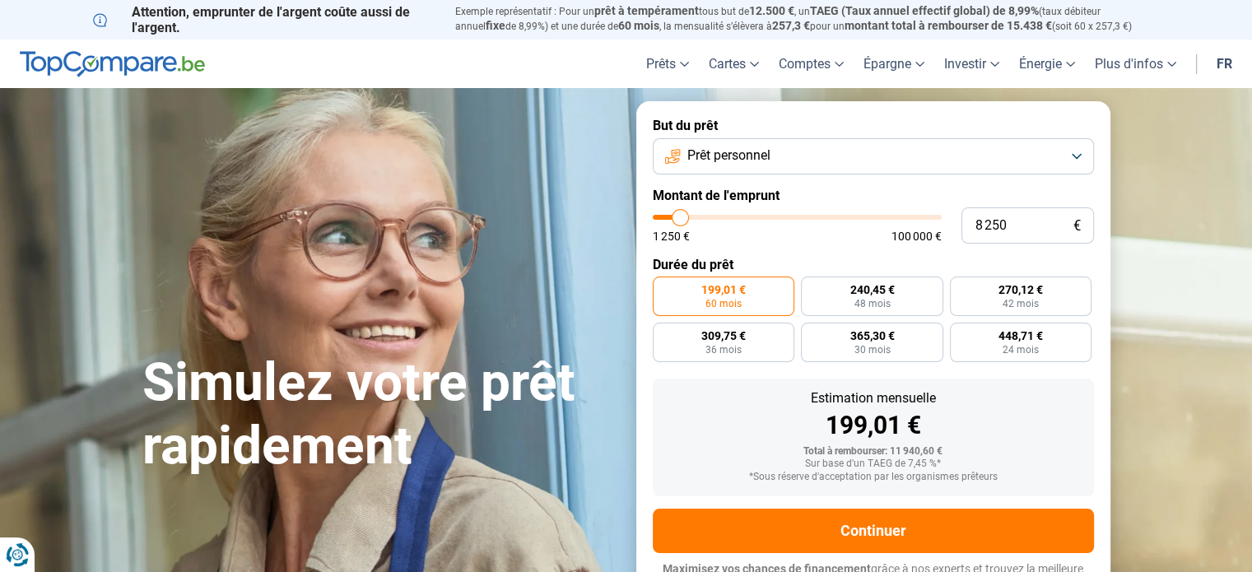
type input "8000"
type input "7 750"
type input "7750"
type input "8 000"
type input "8000"
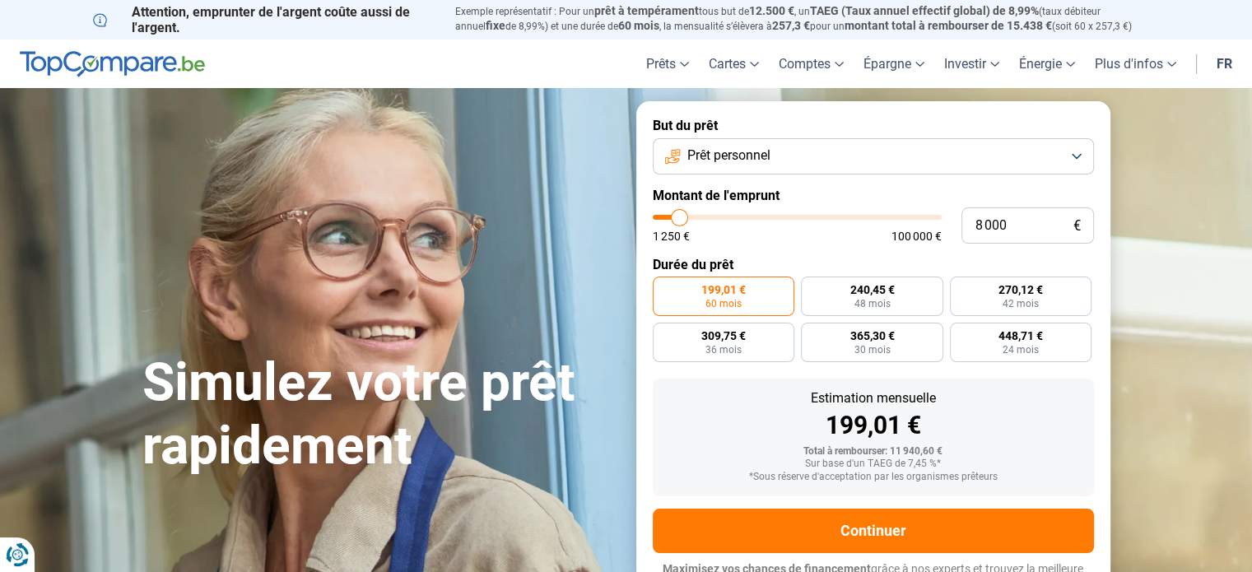
type input "8 250"
type input "8250"
type input "8 500"
type input "8500"
type input "8 750"
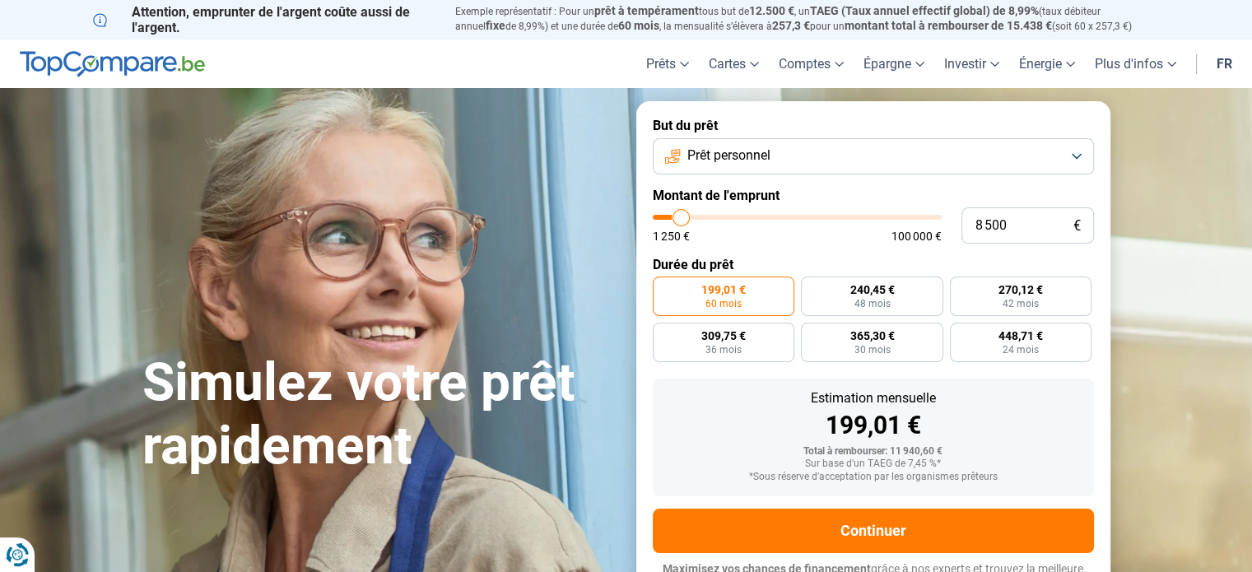
type input "8750"
type input "9 000"
type input "9000"
type input "9 250"
type input "9250"
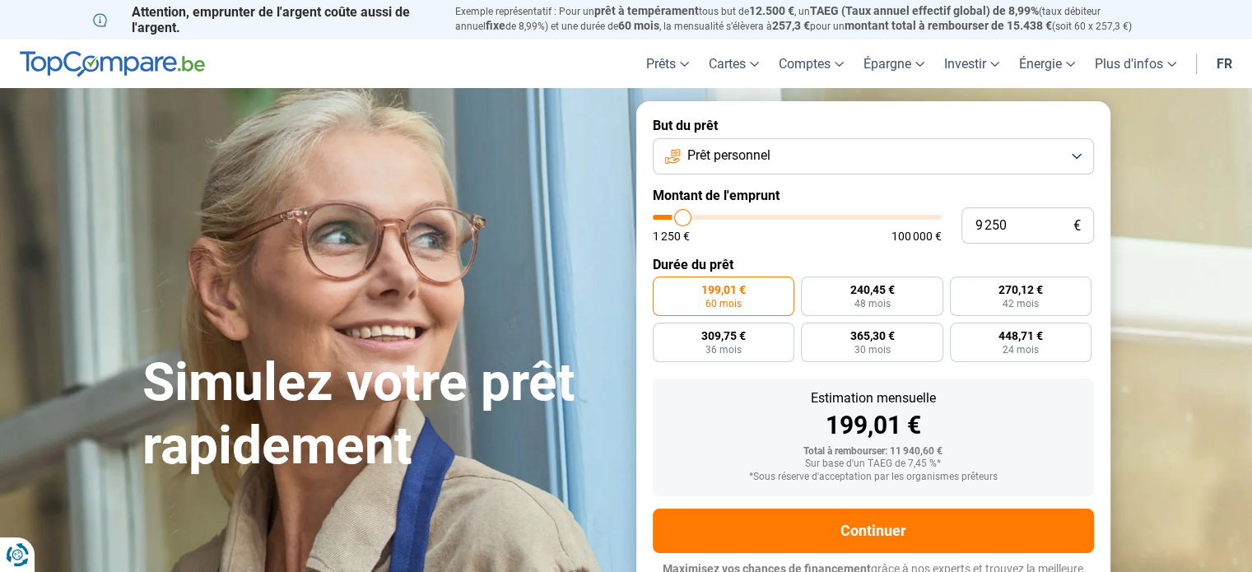
type input "9 500"
type input "9500"
drag, startPoint x: 688, startPoint y: 214, endPoint x: 700, endPoint y: 212, distance: 12.5
click at [700, 215] on input "range" at bounding box center [797, 217] width 289 height 5
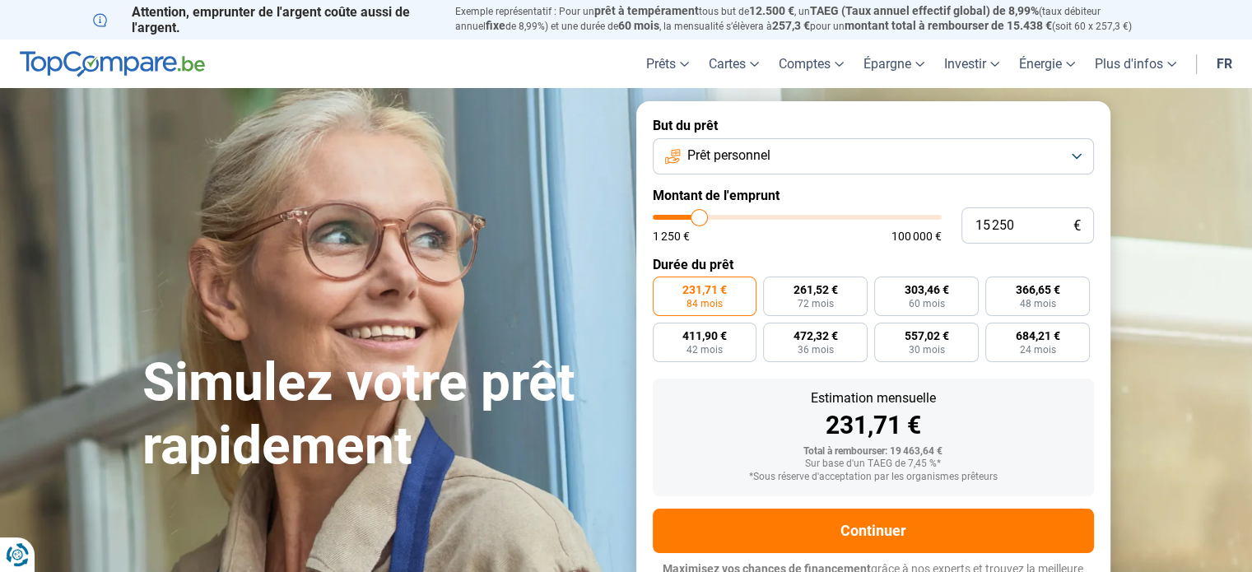
scroll to position [22, 0]
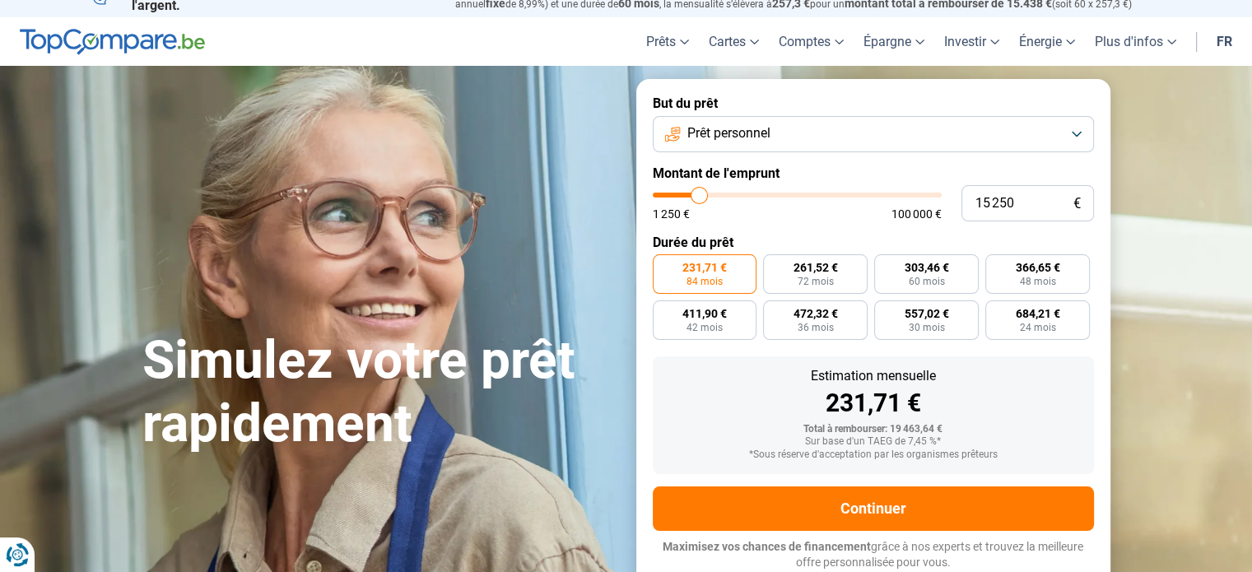
click at [700, 198] on input "range" at bounding box center [797, 195] width 289 height 5
click at [697, 197] on input "range" at bounding box center [797, 195] width 289 height 5
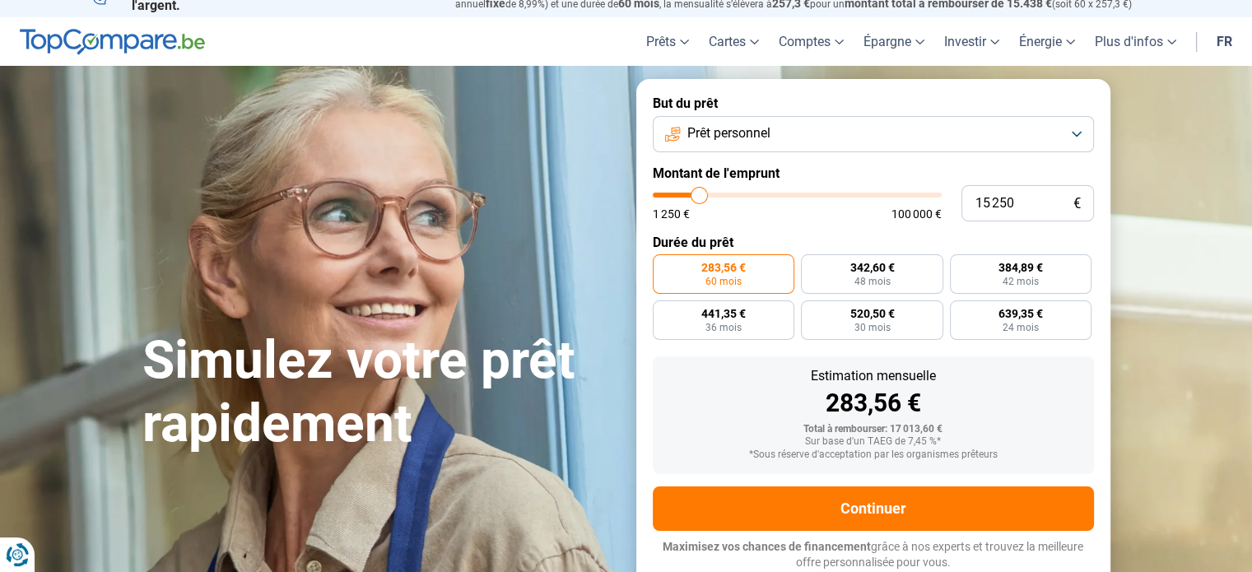
click at [700, 197] on input "range" at bounding box center [797, 195] width 289 height 5
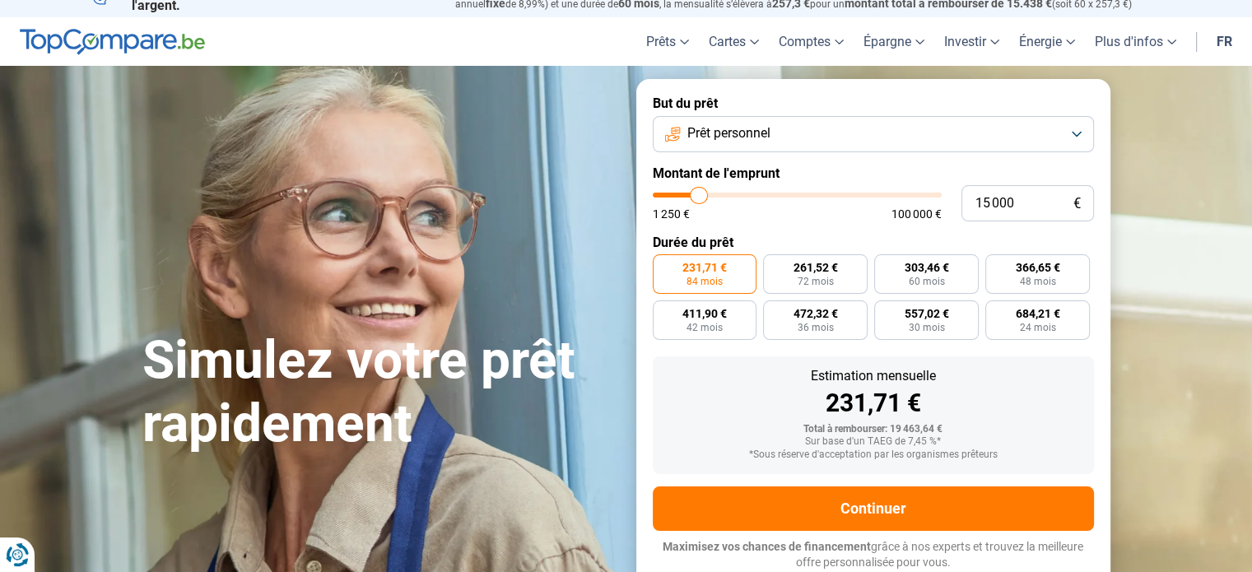
click at [699, 197] on input "range" at bounding box center [797, 195] width 289 height 5
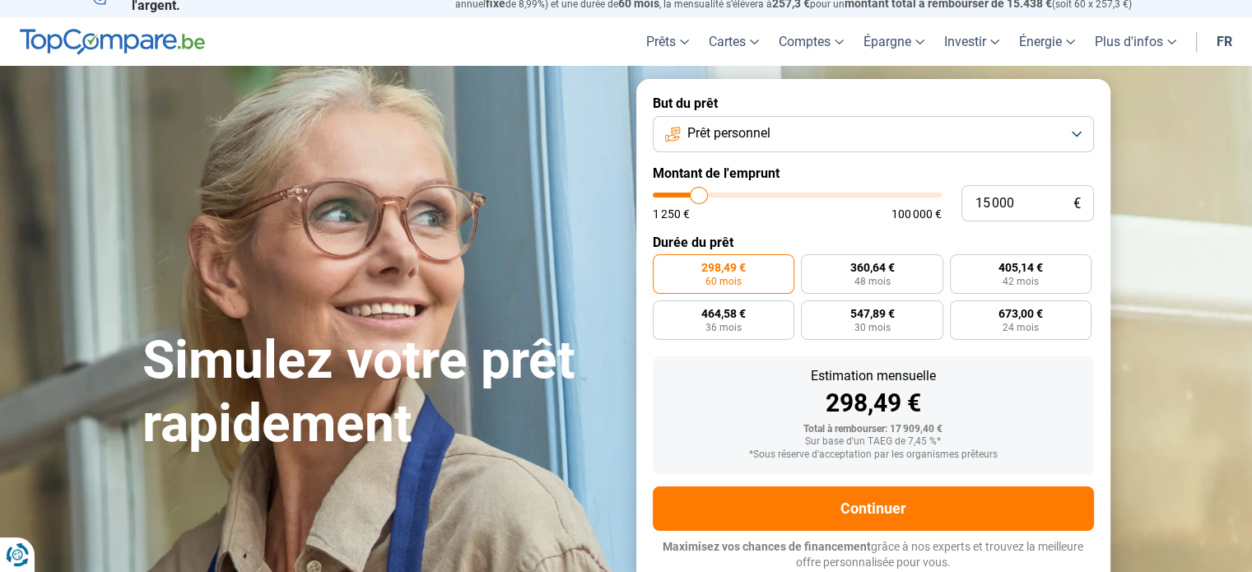
click at [936, 124] on button "Prêt personnel" at bounding box center [873, 134] width 441 height 36
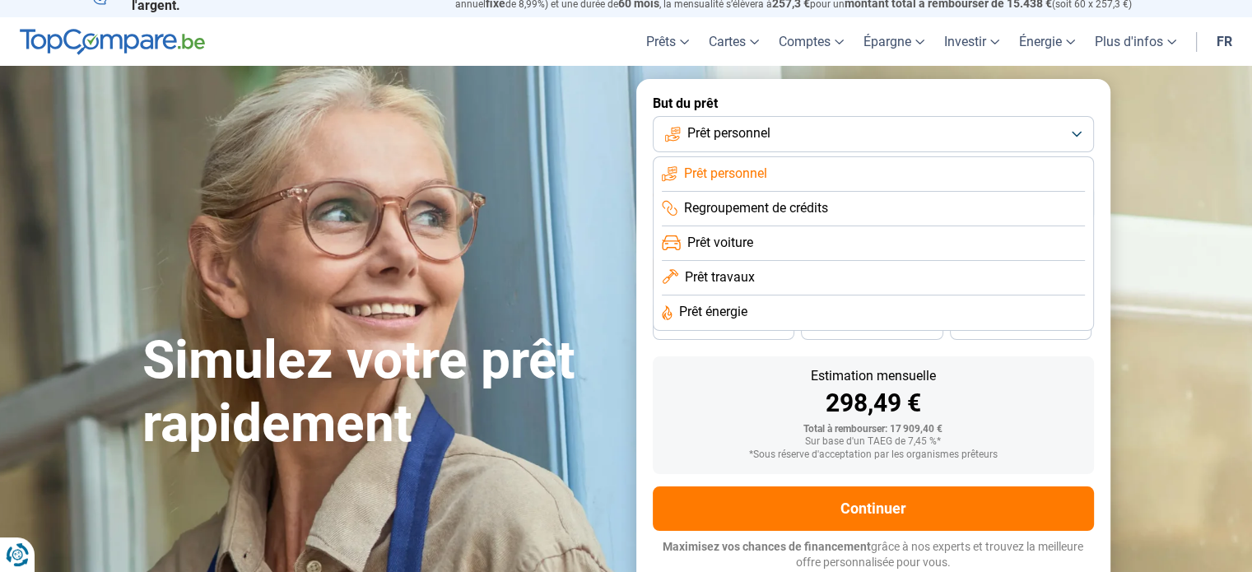
click at [764, 244] on li "Prêt voiture" at bounding box center [873, 243] width 423 height 35
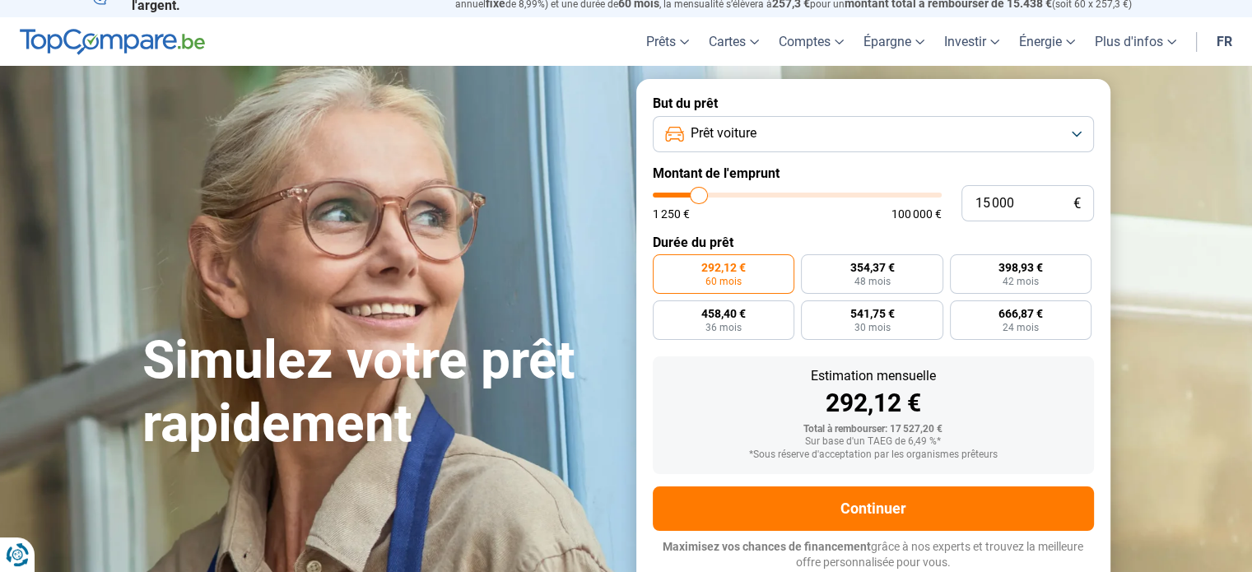
click at [887, 128] on button "Prêt voiture" at bounding box center [873, 134] width 441 height 36
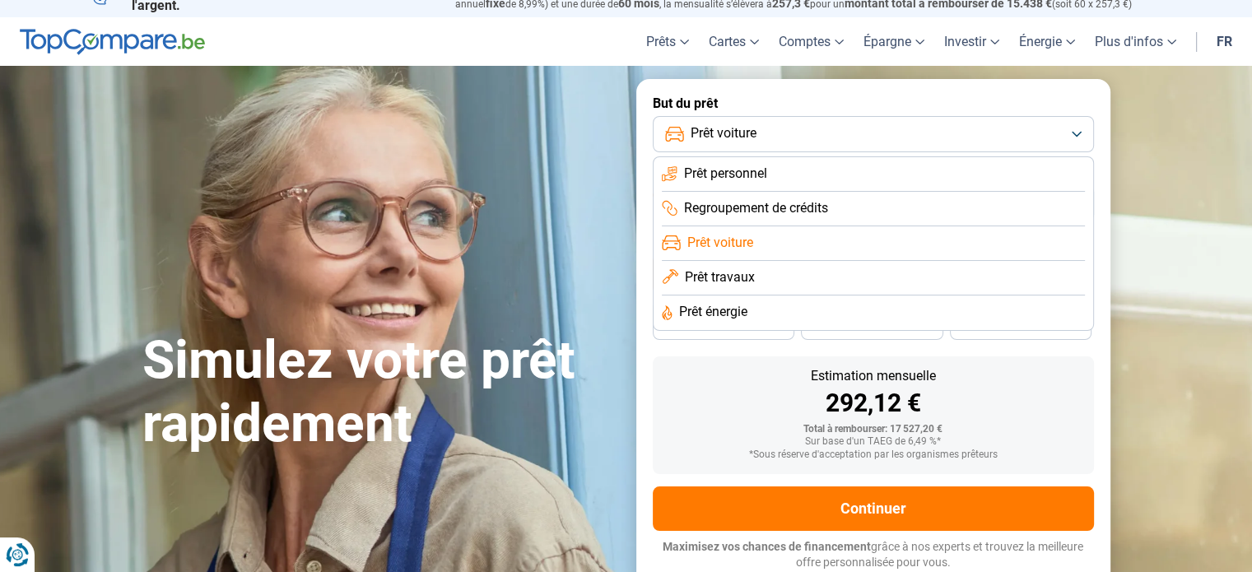
click at [785, 177] on li "Prêt personnel" at bounding box center [873, 174] width 423 height 35
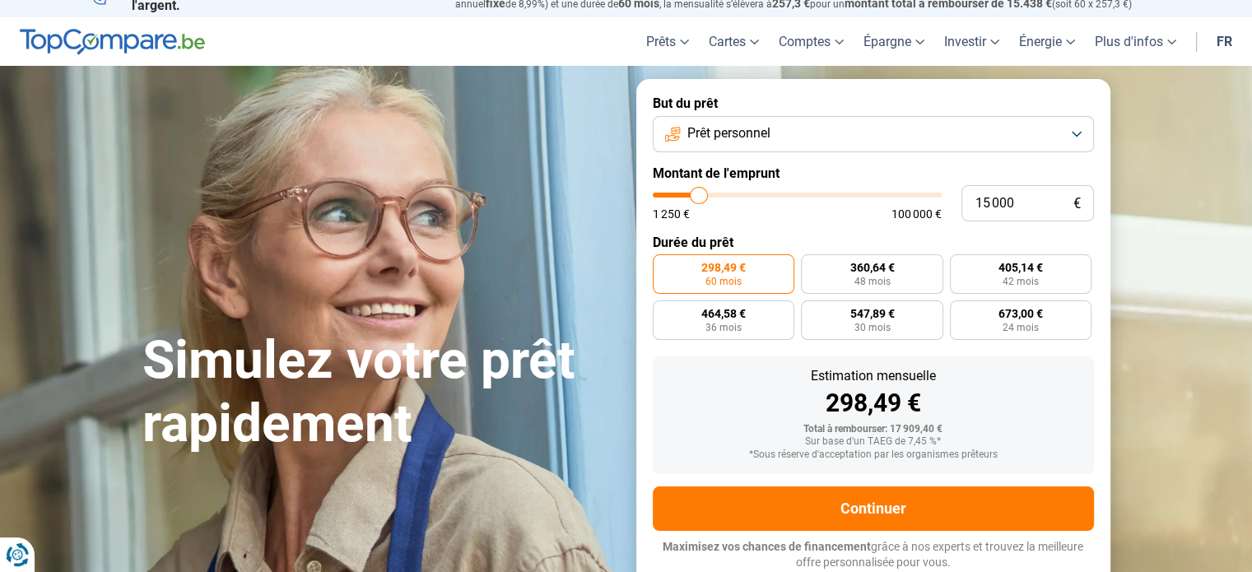
click at [757, 140] on span "Prêt personnel" at bounding box center [729, 133] width 83 height 18
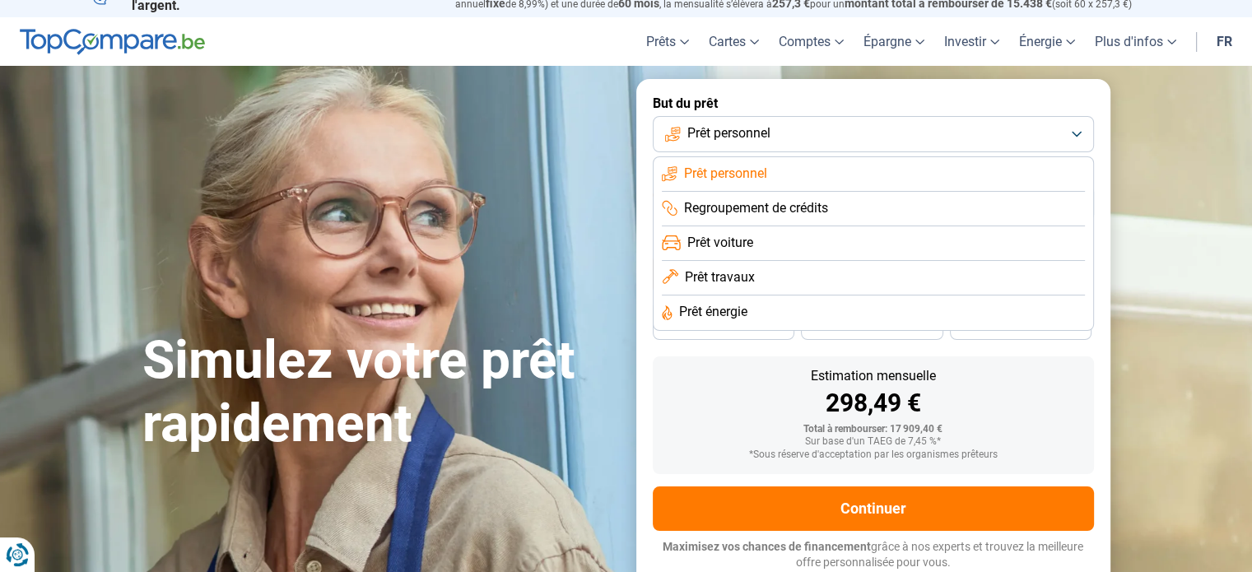
click at [757, 240] on li "Prêt voiture" at bounding box center [873, 243] width 423 height 35
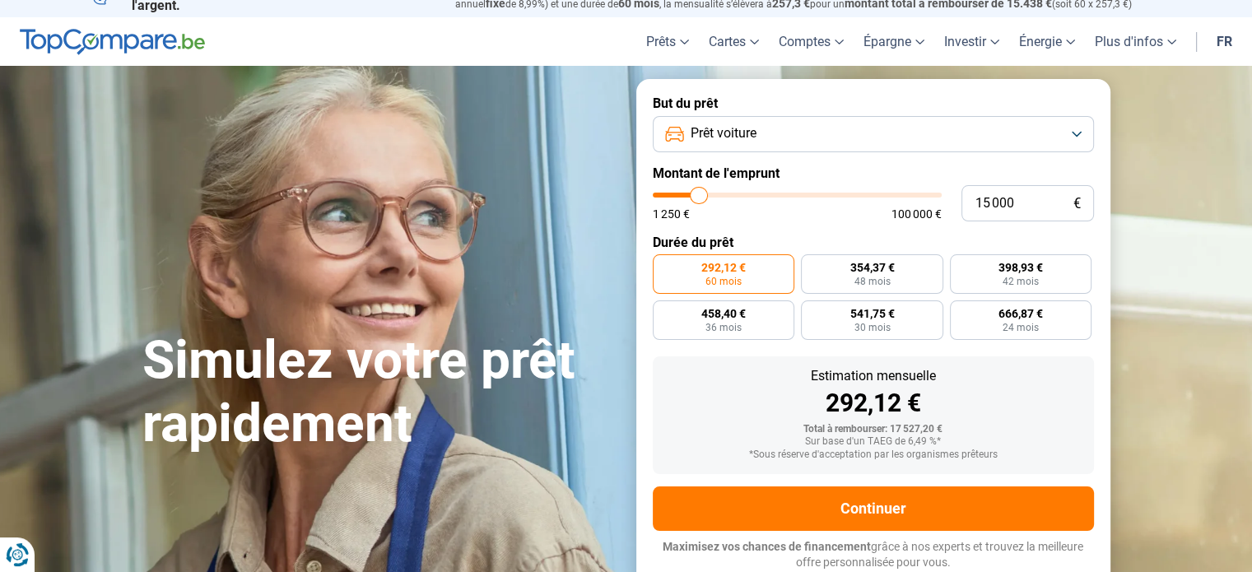
click at [0, 55] on header "Prêts Prêt personnel Prêt hypothécaire Prêt voiture Prêt travaux Cartes Cartes …" at bounding box center [626, 41] width 1252 height 49
